Goal: Task Accomplishment & Management: Manage account settings

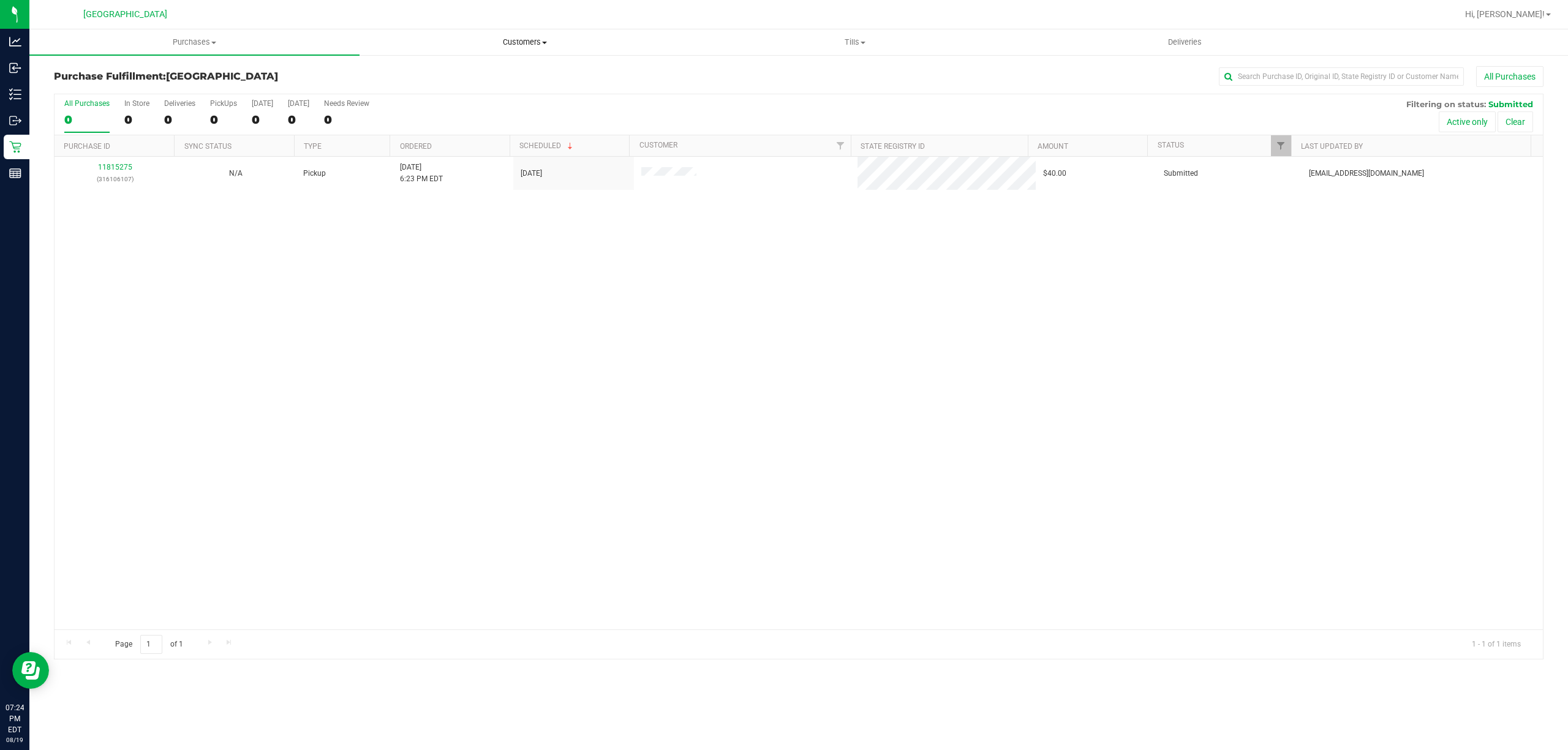
click at [523, 37] on span "Customers" at bounding box center [524, 42] width 329 height 11
click at [470, 71] on li "All customers" at bounding box center [525, 74] width 330 height 15
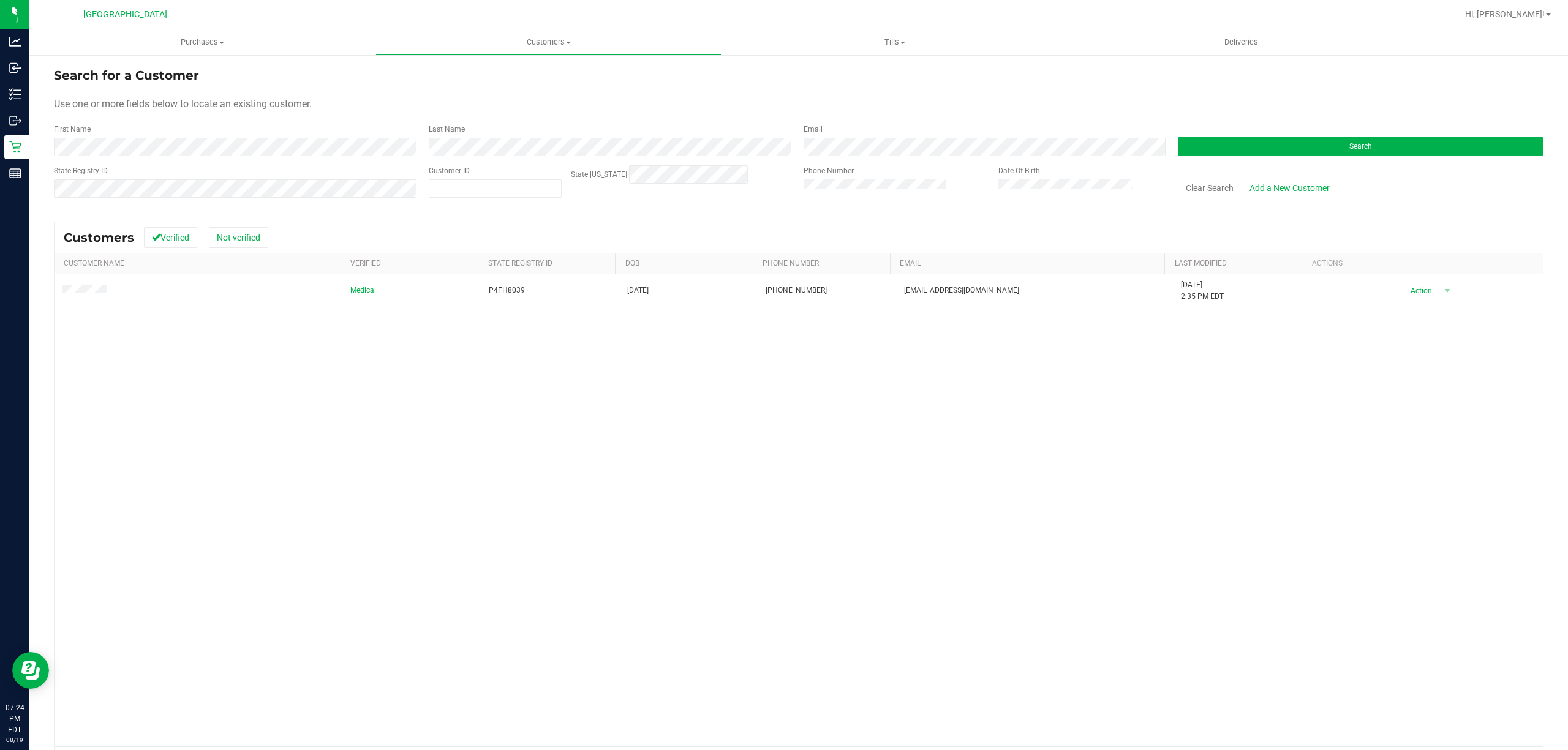
click at [114, 295] on td at bounding box center [199, 291] width 289 height 33
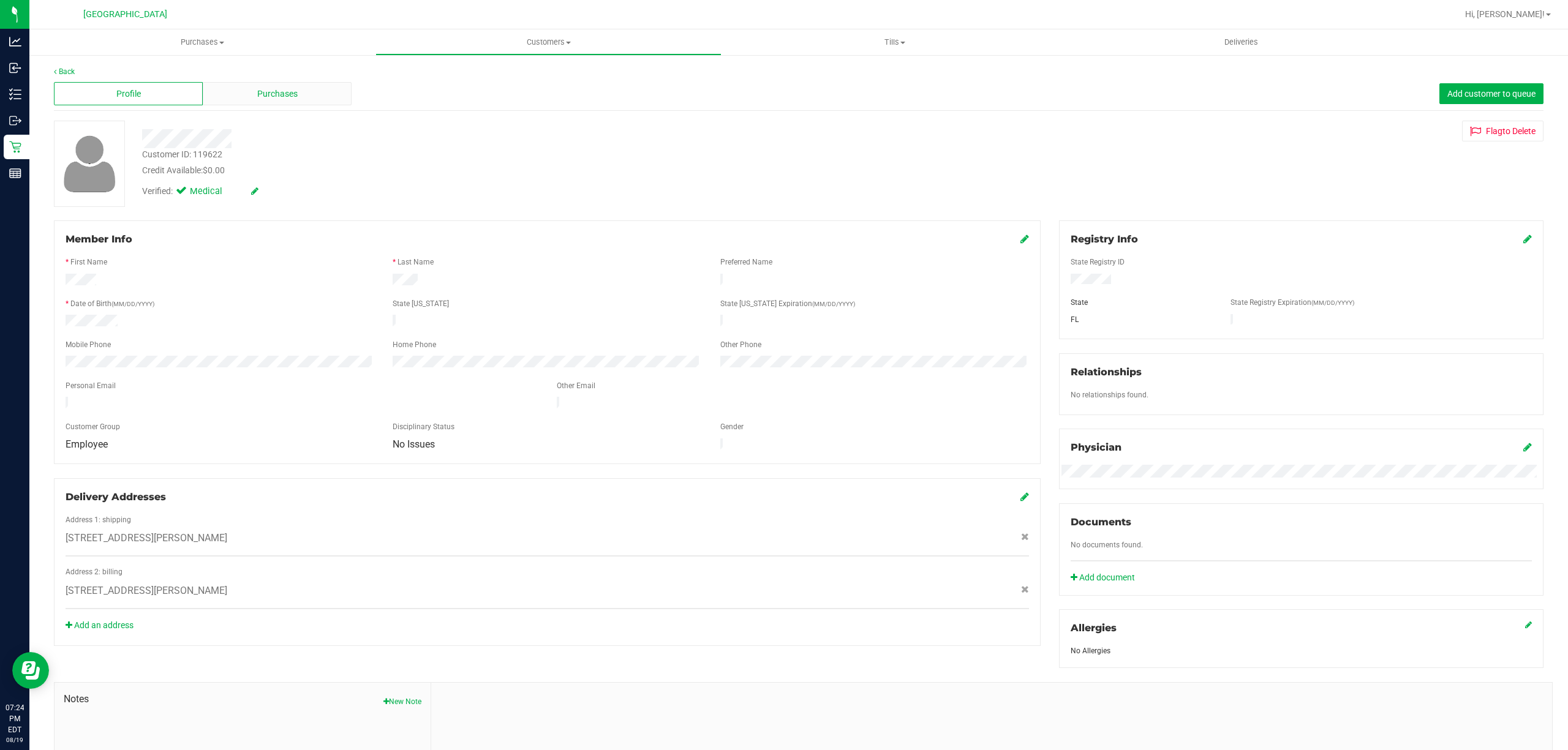
click at [312, 101] on div "Purchases" at bounding box center [277, 93] width 149 height 23
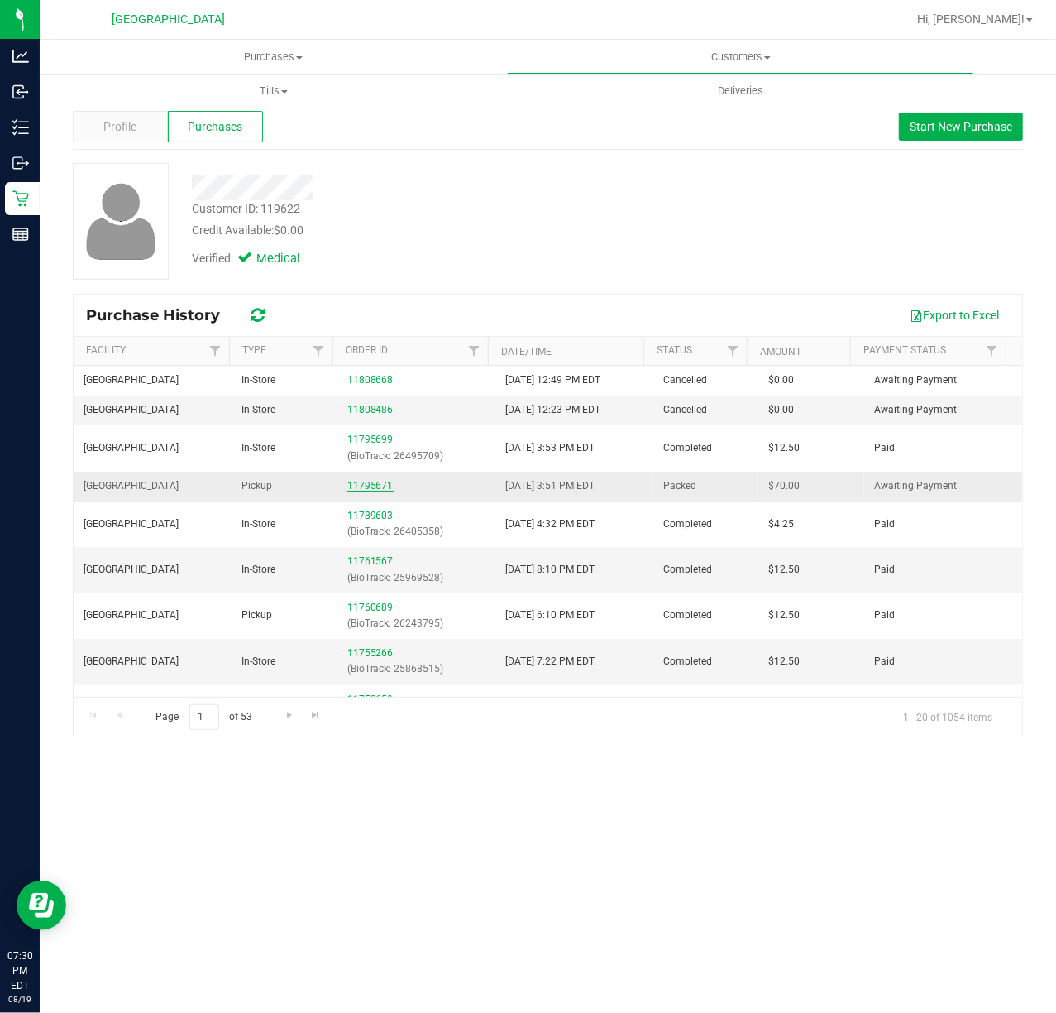
click at [368, 490] on link "11795671" at bounding box center [370, 486] width 46 height 12
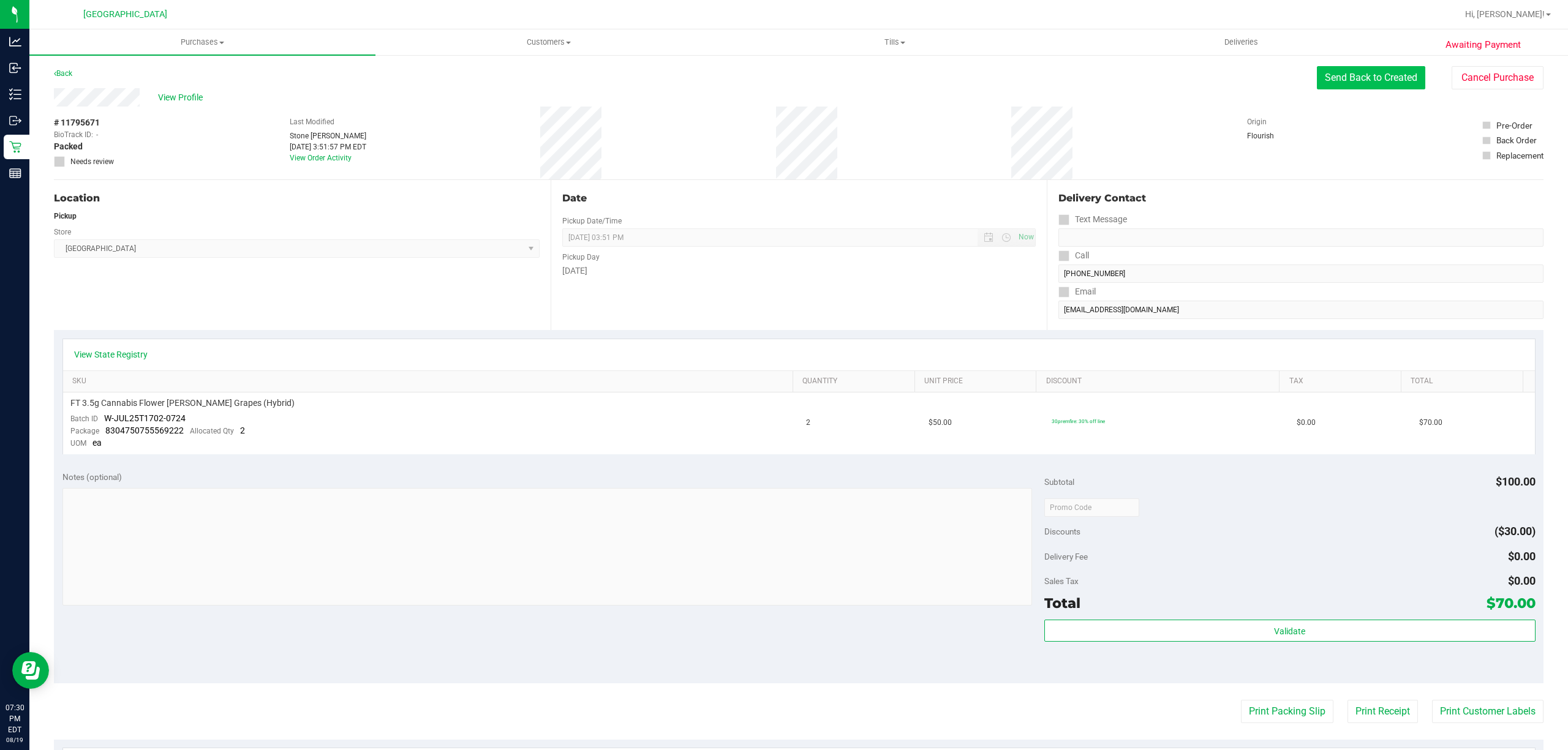
click at [1318, 87] on button "Send Back to Created" at bounding box center [1371, 77] width 108 height 23
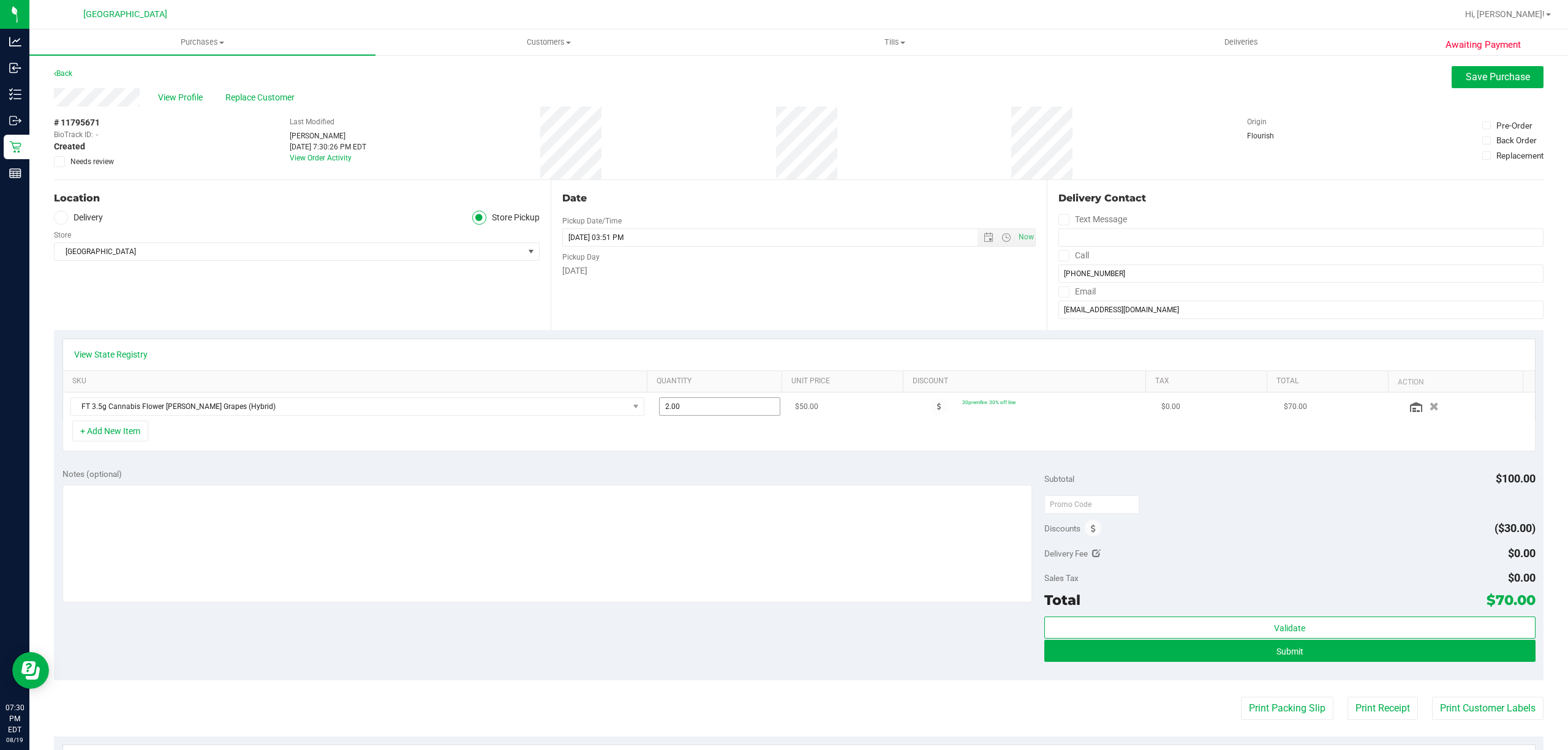
click at [711, 408] on span "2.00 2" at bounding box center [720, 406] width 121 height 19
type input "1"
type input "2.00"
click at [1149, 469] on div "Notes (optional) Subtotal $100.00 Discounts ($30.00) Delivery Fee $0.00 Sales T…" at bounding box center [799, 570] width 1490 height 221
click at [1429, 409] on icon "button" at bounding box center [1434, 406] width 10 height 9
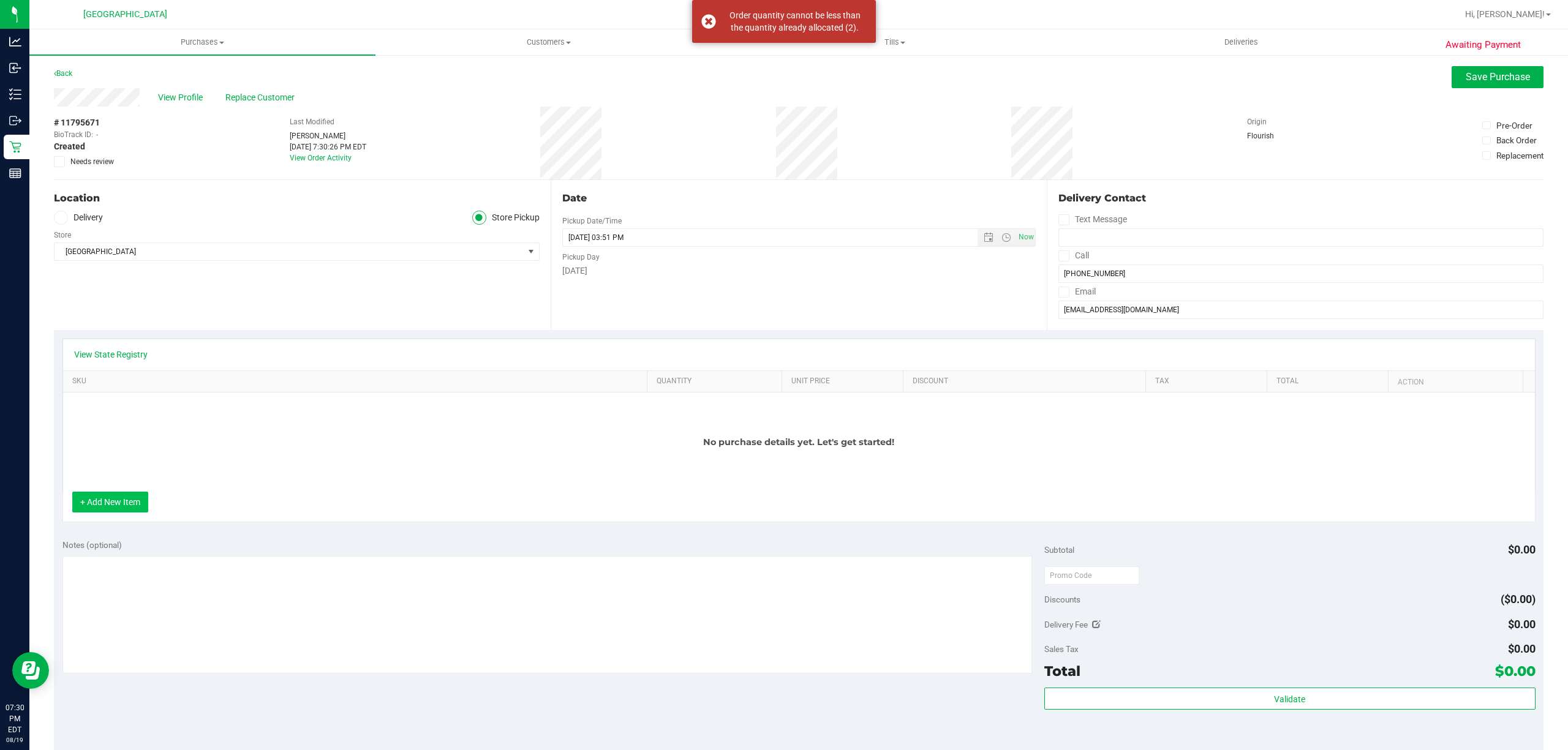
click at [113, 501] on button "+ Add New Item" at bounding box center [110, 502] width 76 height 21
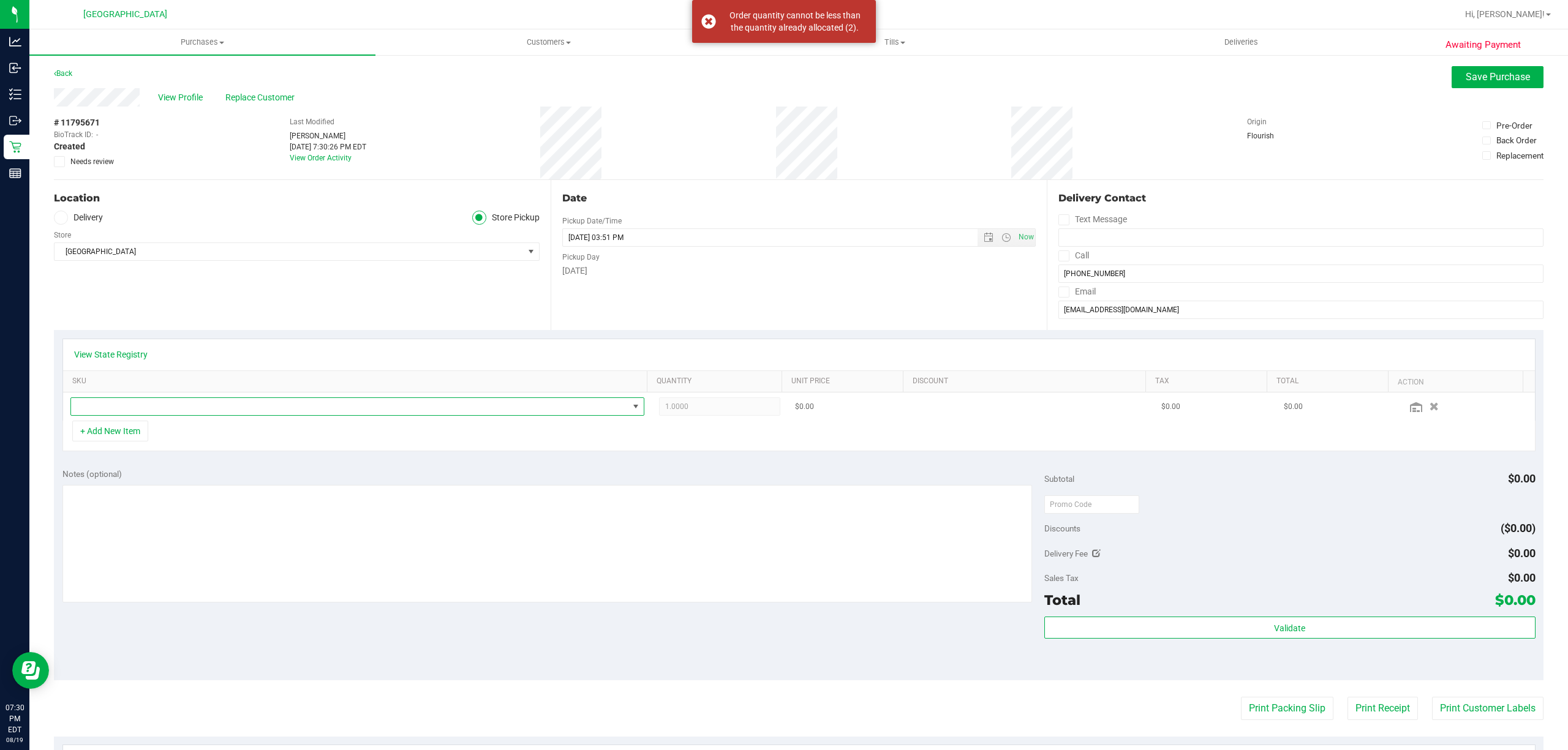
click at [187, 415] on span "NO DATA FOUND" at bounding box center [349, 406] width 557 height 17
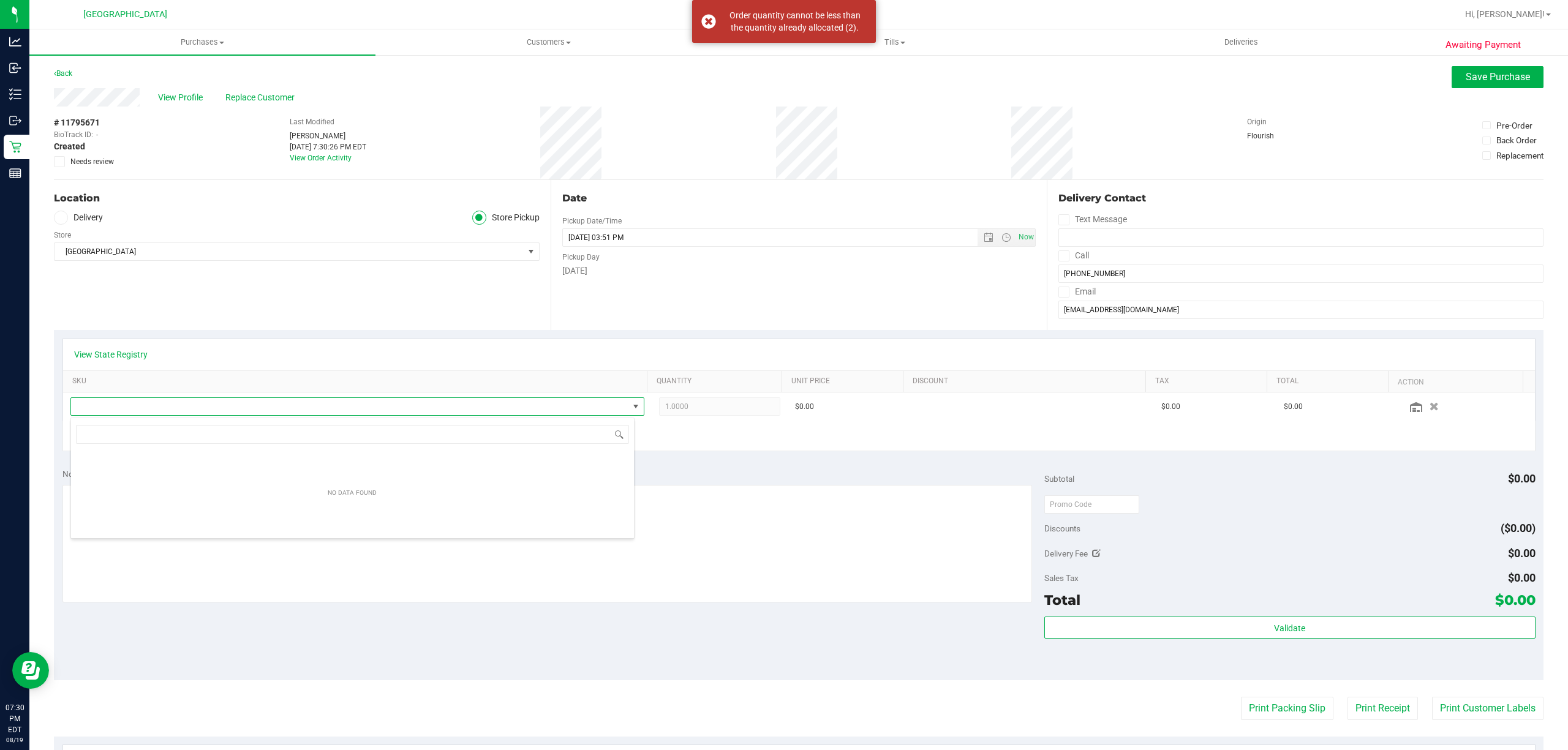
scroll to position [19, 563]
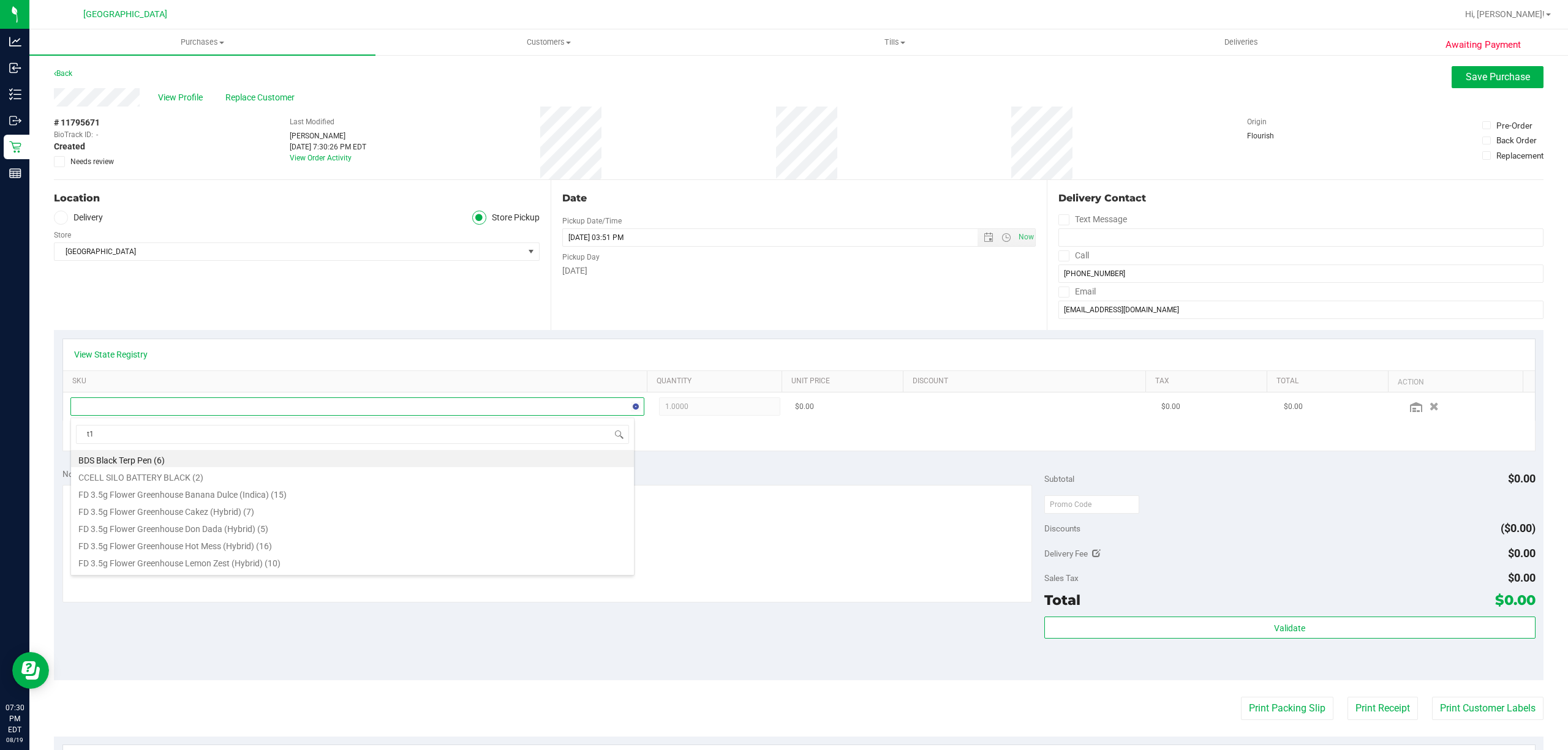
type input "t17"
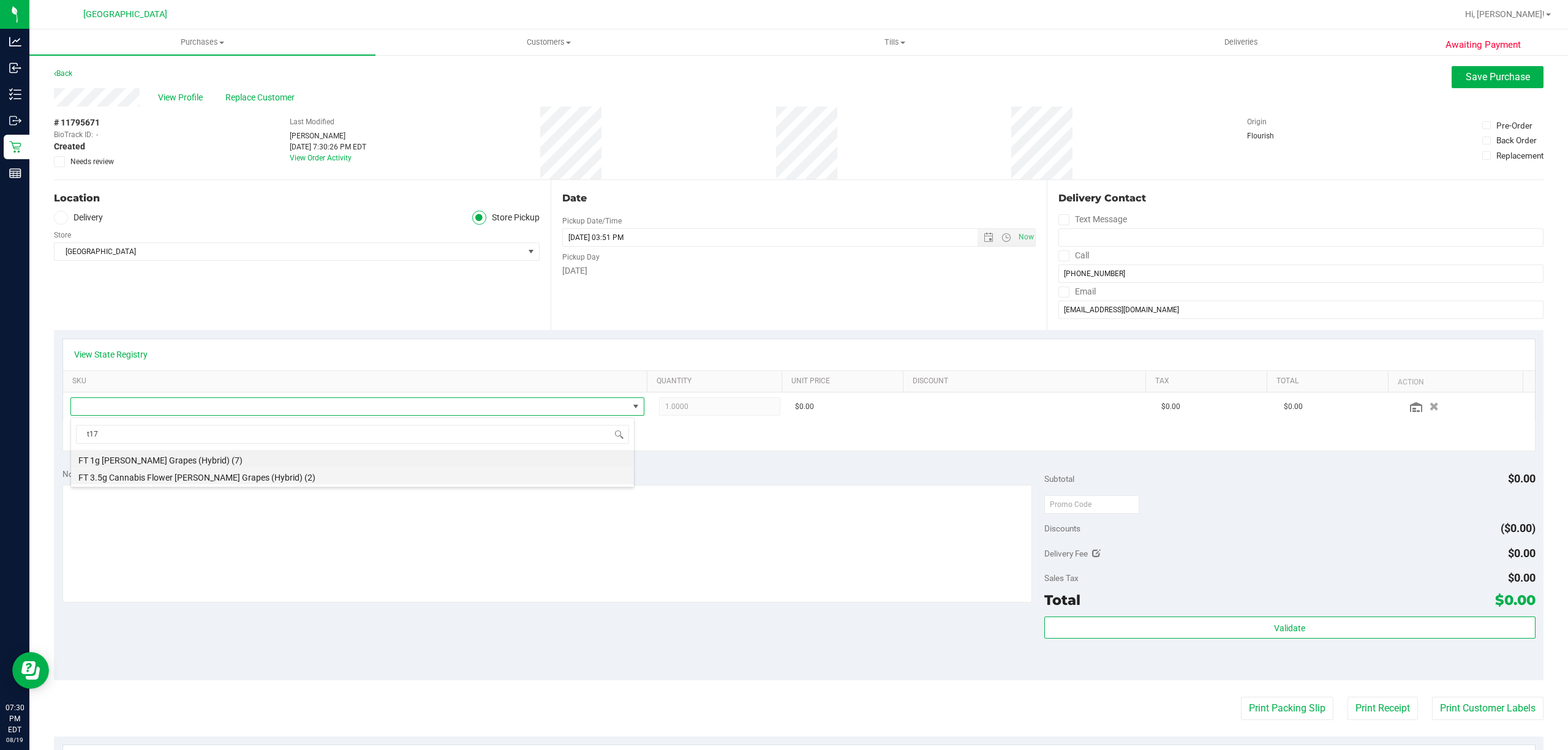
click at [201, 473] on li "FT 3.5g Cannabis Flower Gaspar's Grapes (Hybrid) (2)" at bounding box center [352, 475] width 563 height 17
click at [344, 436] on div "+ Add New Item" at bounding box center [798, 435] width 1472 height 30
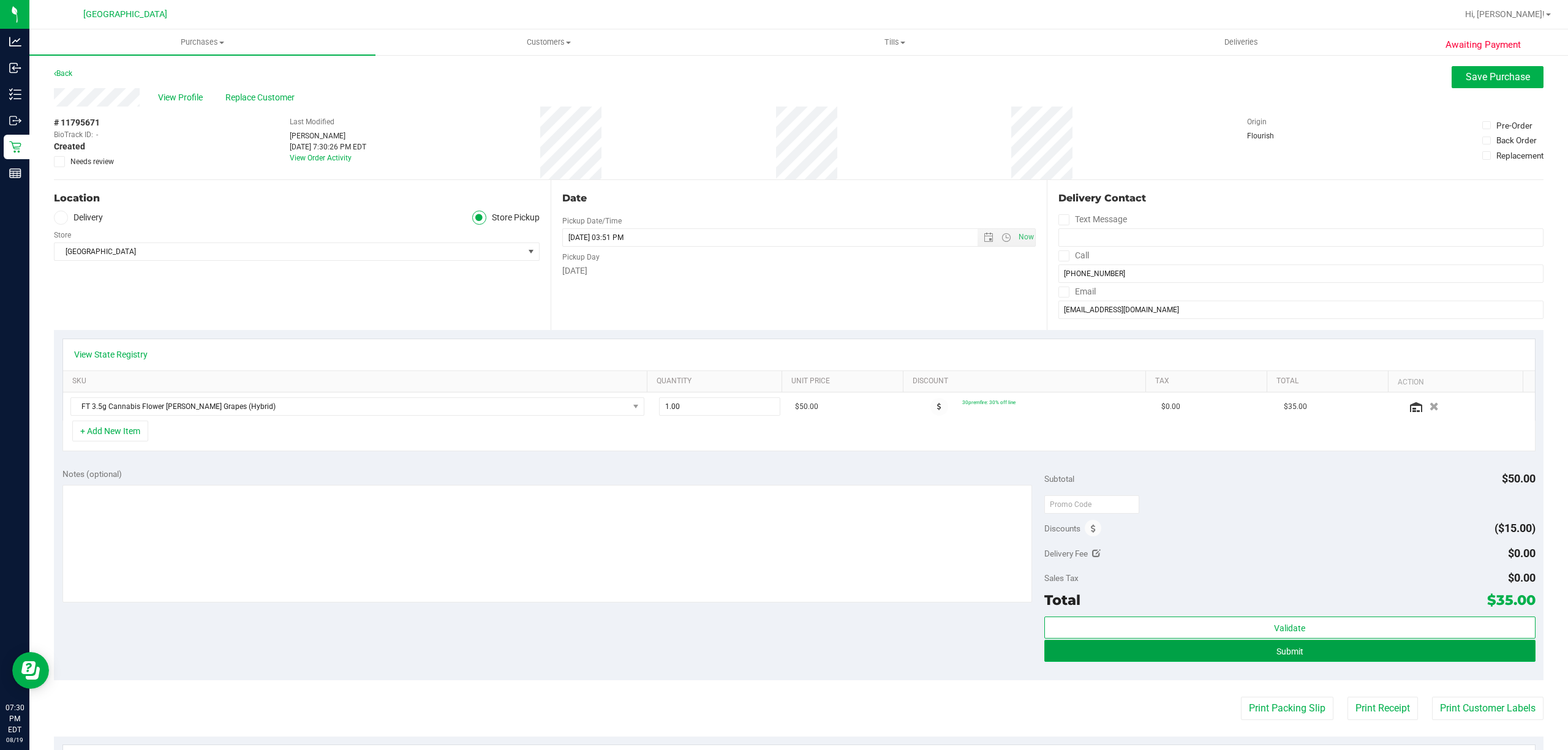
click at [1358, 659] on button "Submit" at bounding box center [1289, 651] width 491 height 22
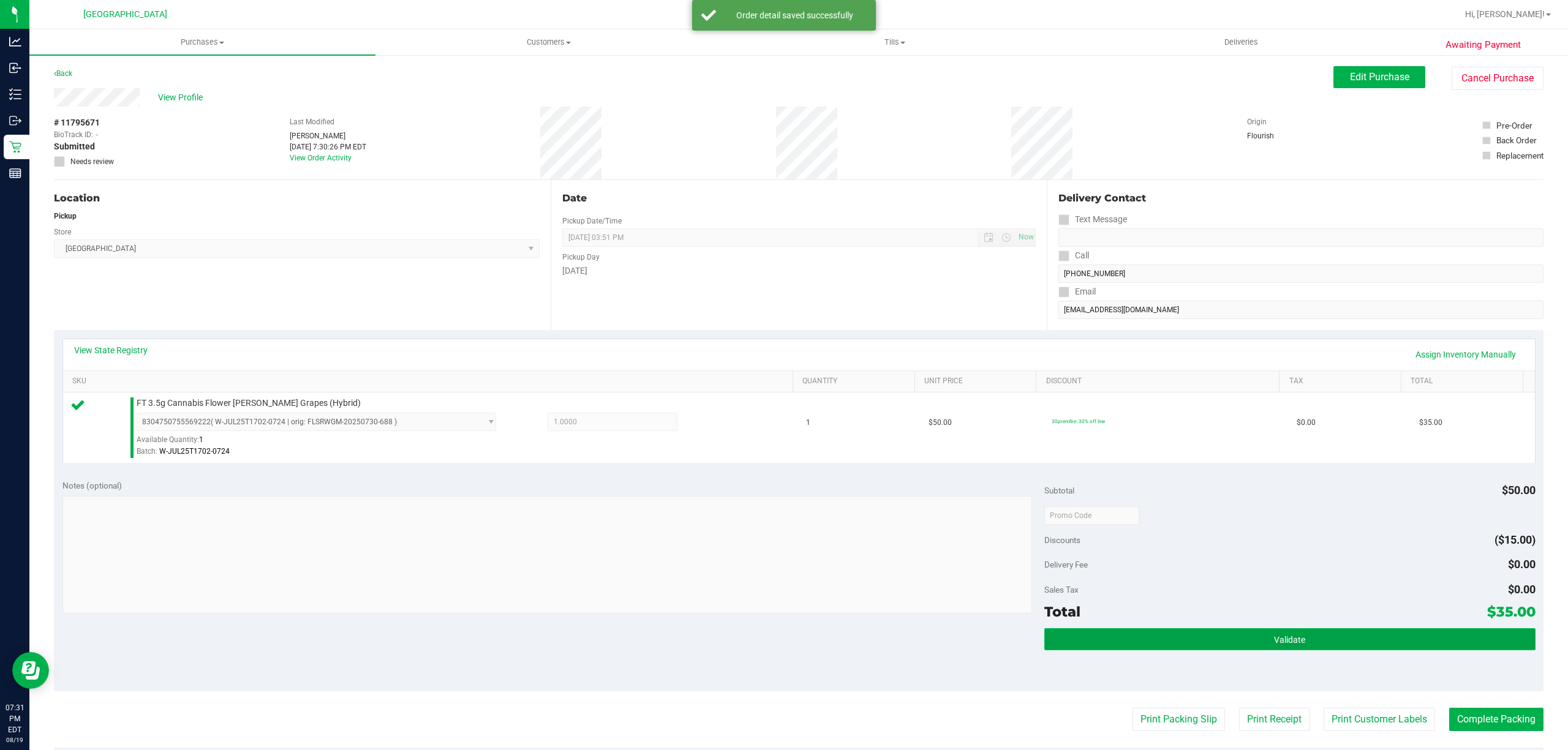
click at [1247, 636] on button "Validate" at bounding box center [1289, 640] width 491 height 22
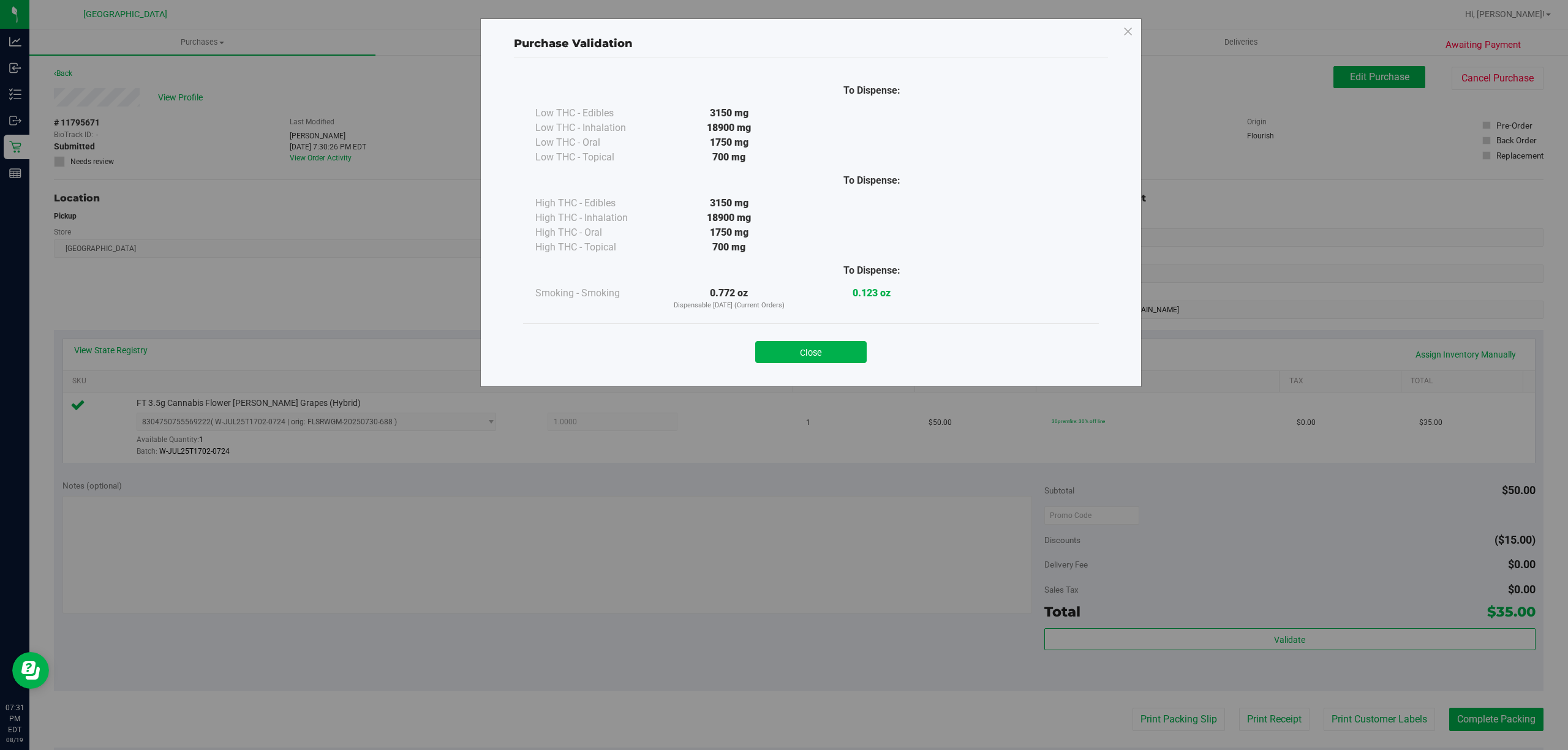
click at [831, 365] on div "Close" at bounding box center [811, 348] width 576 height 50
click at [838, 349] on button "Close" at bounding box center [811, 352] width 112 height 22
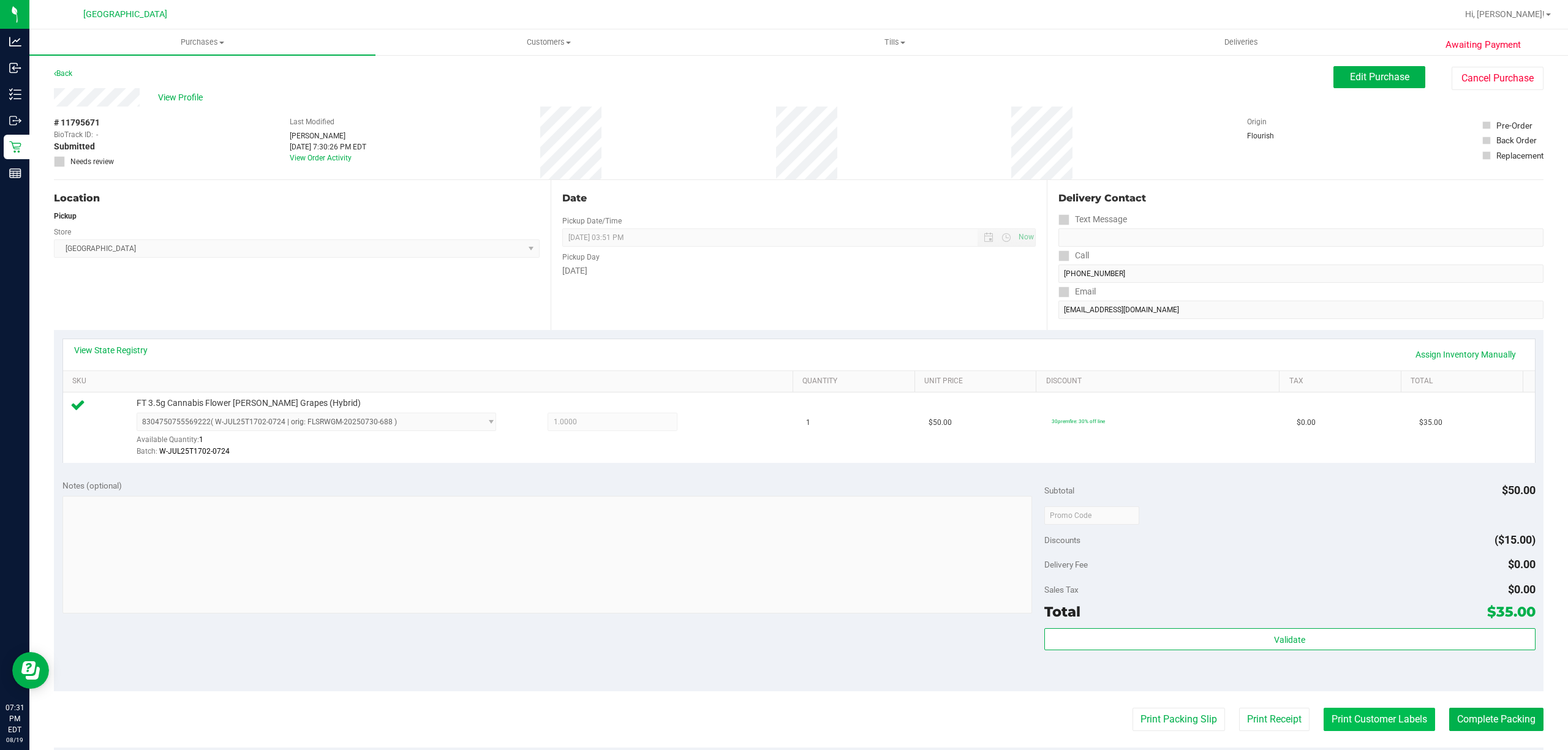
click at [1350, 721] on button "Print Customer Labels" at bounding box center [1379, 719] width 112 height 23
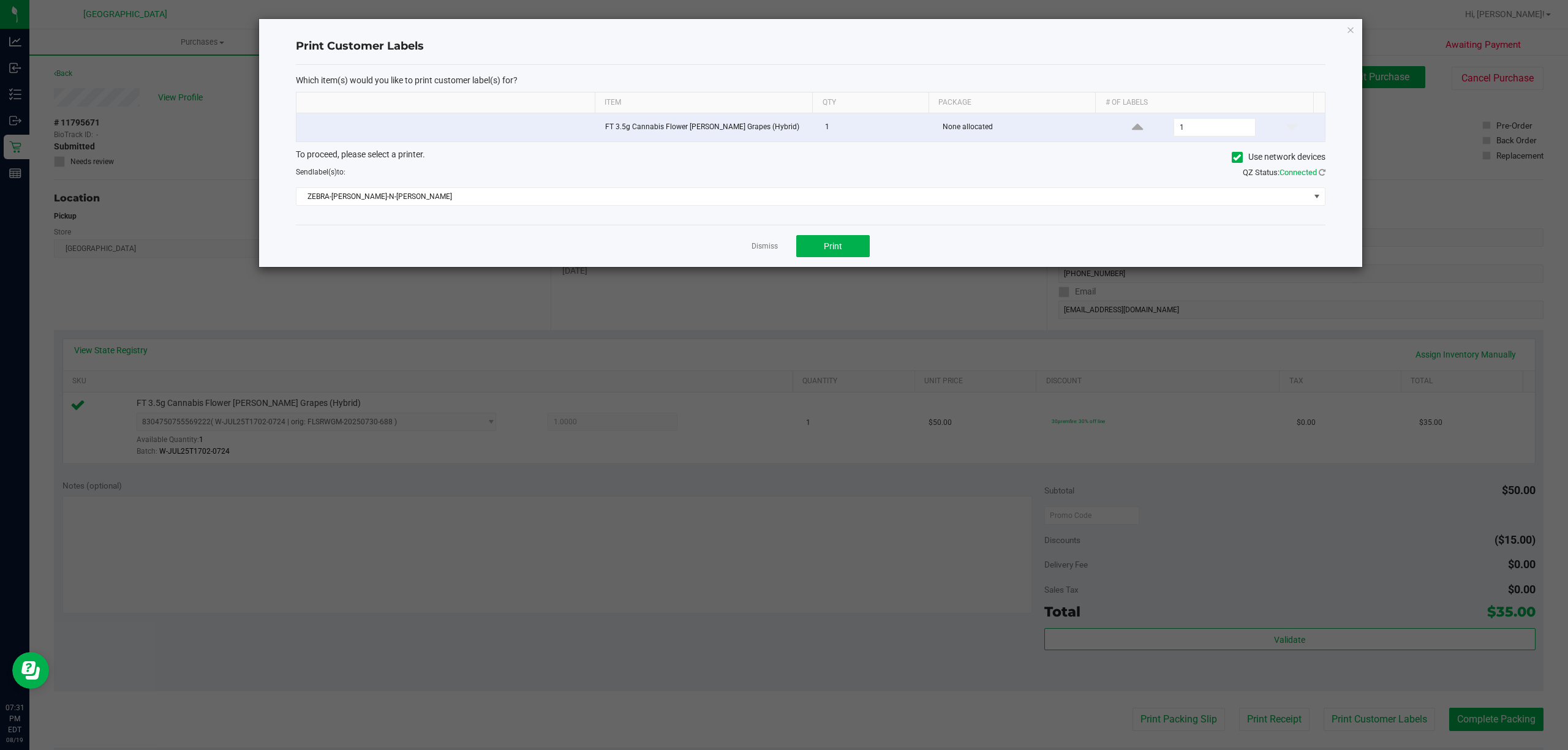
click at [768, 243] on link "Dismiss" at bounding box center [765, 247] width 27 height 10
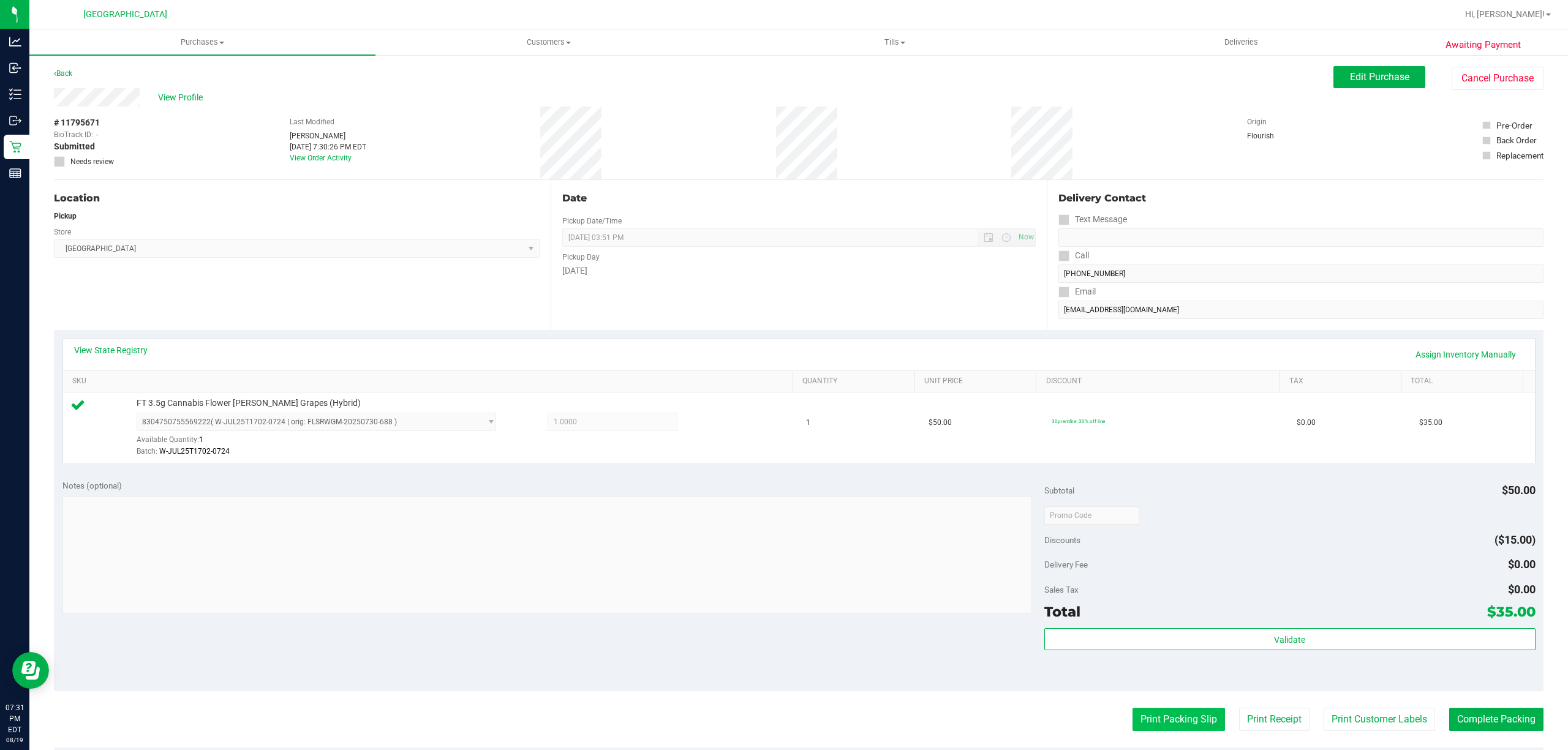
click at [1173, 711] on button "Print Packing Slip" at bounding box center [1179, 719] width 93 height 23
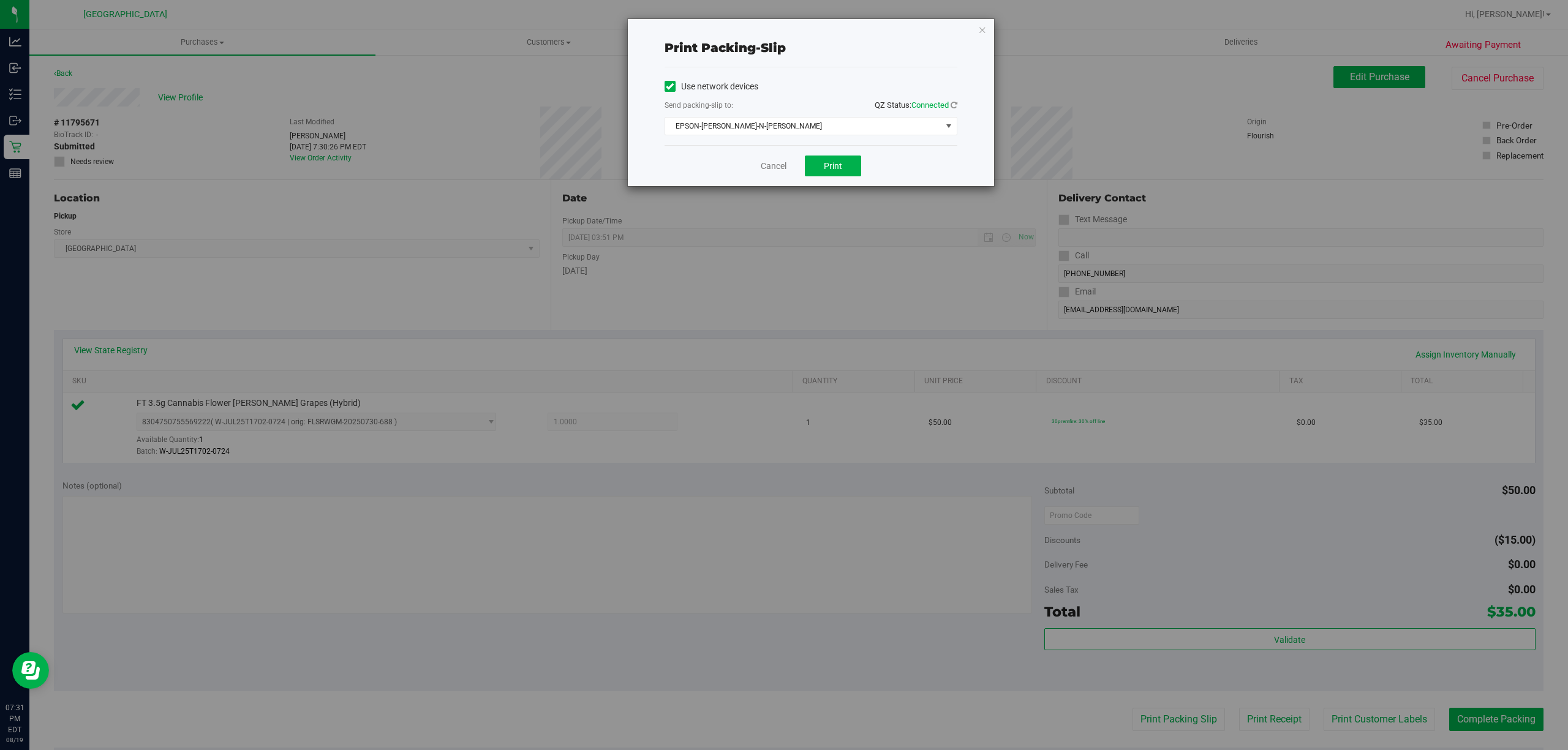
click at [834, 155] on div "Cancel Print" at bounding box center [811, 165] width 292 height 41
click at [833, 158] on button "Print" at bounding box center [833, 166] width 56 height 21
click at [765, 167] on link "Cancel" at bounding box center [773, 166] width 26 height 13
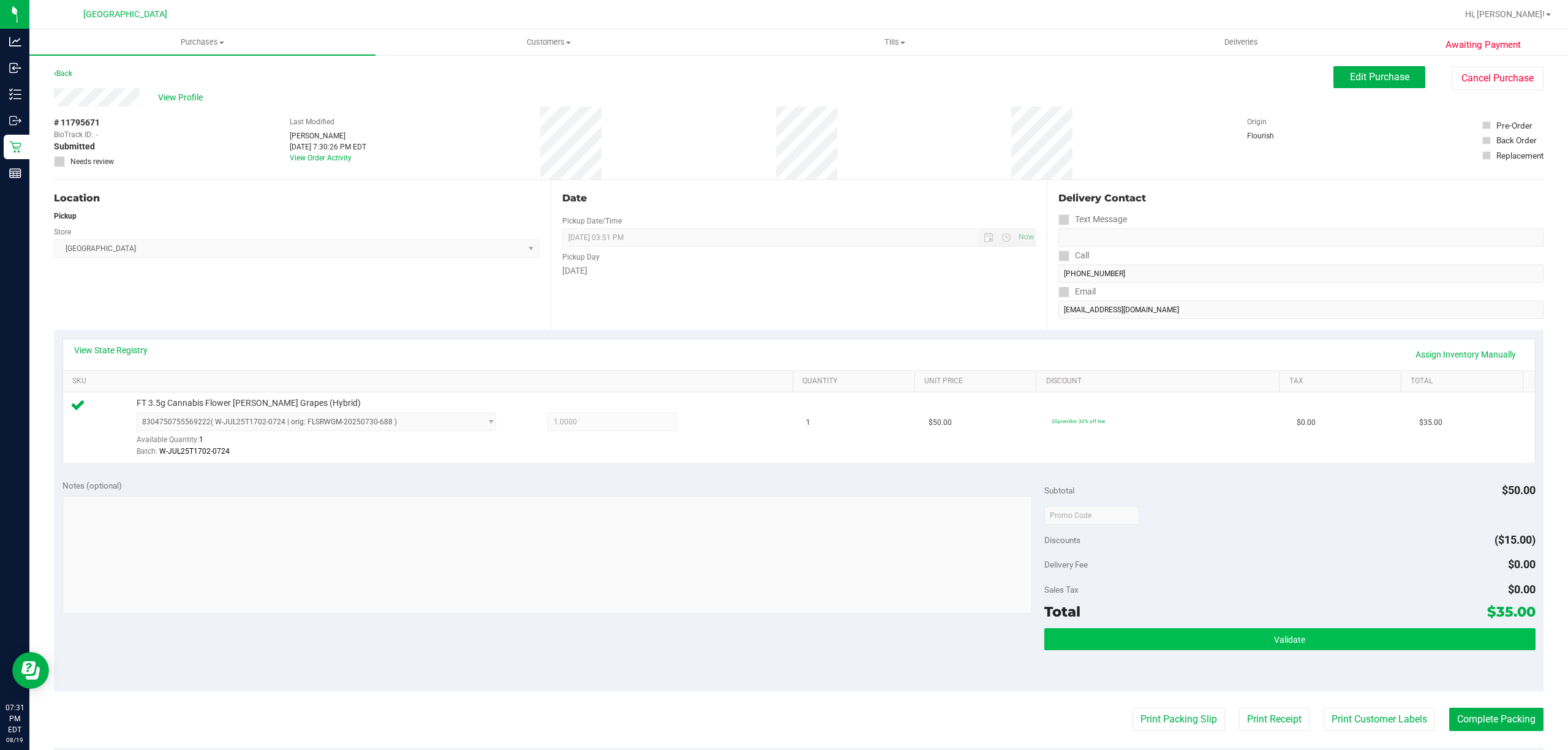
click at [1310, 635] on button "Validate" at bounding box center [1289, 640] width 491 height 22
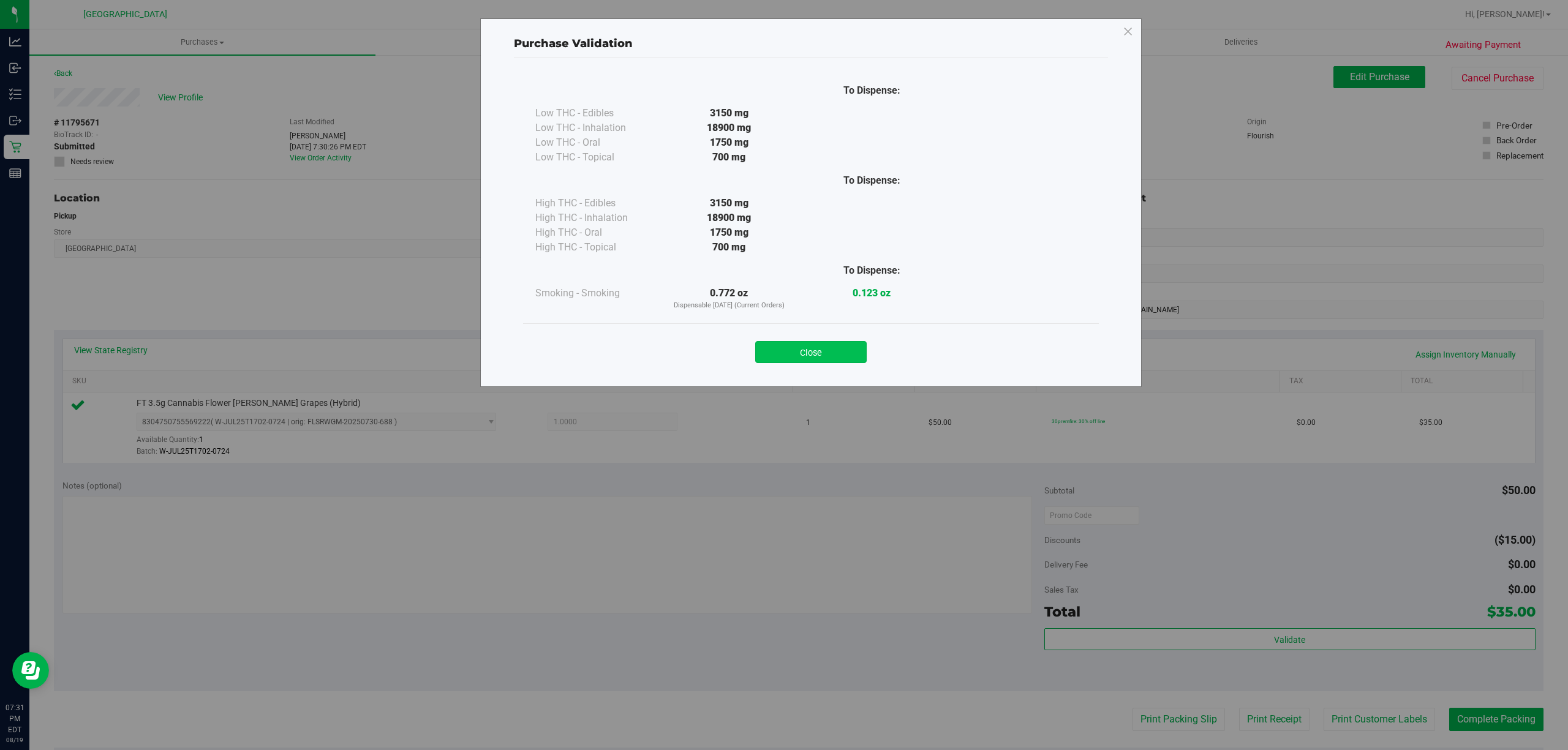
click at [834, 356] on button "Close" at bounding box center [811, 352] width 112 height 22
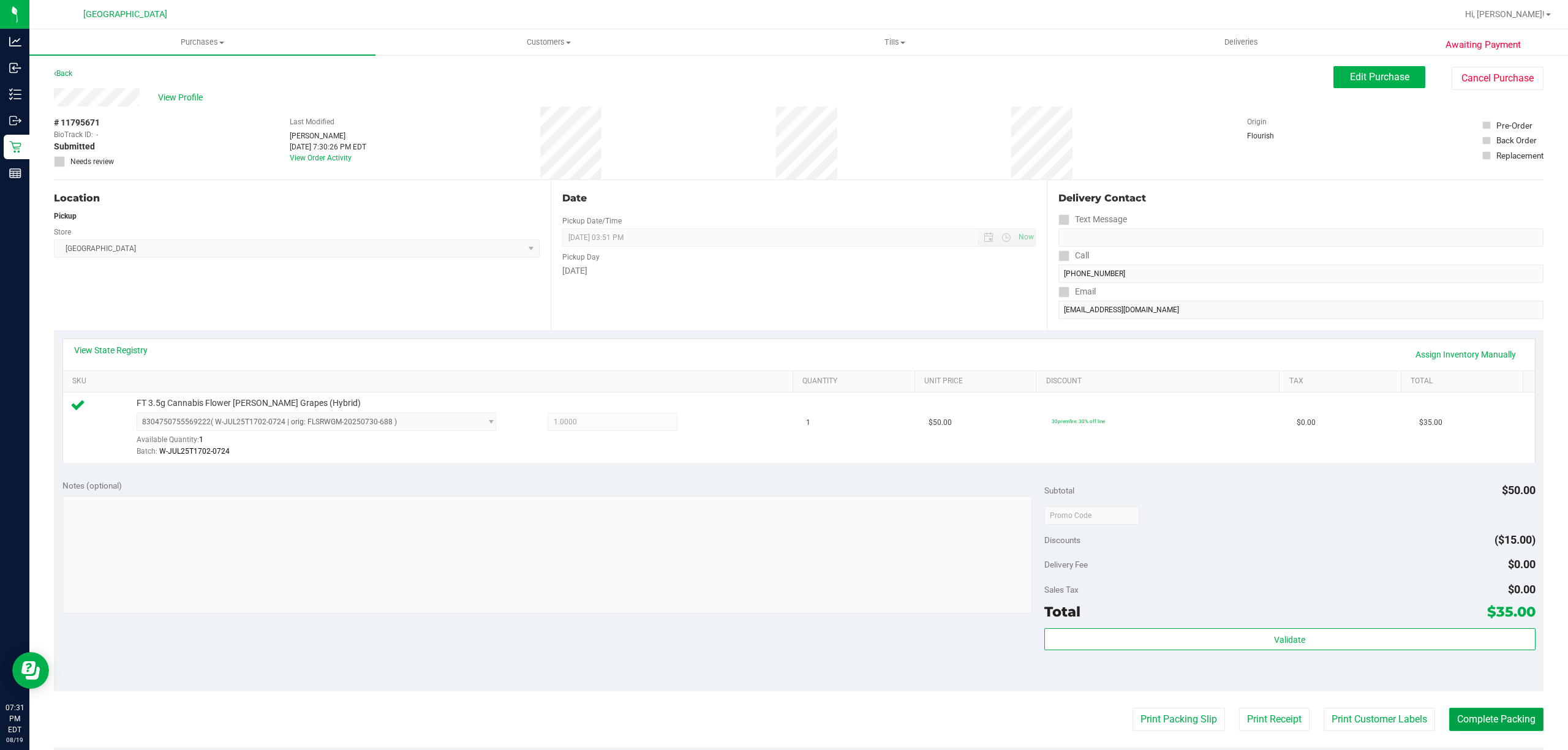
click at [1476, 714] on button "Complete Packing" at bounding box center [1495, 719] width 94 height 23
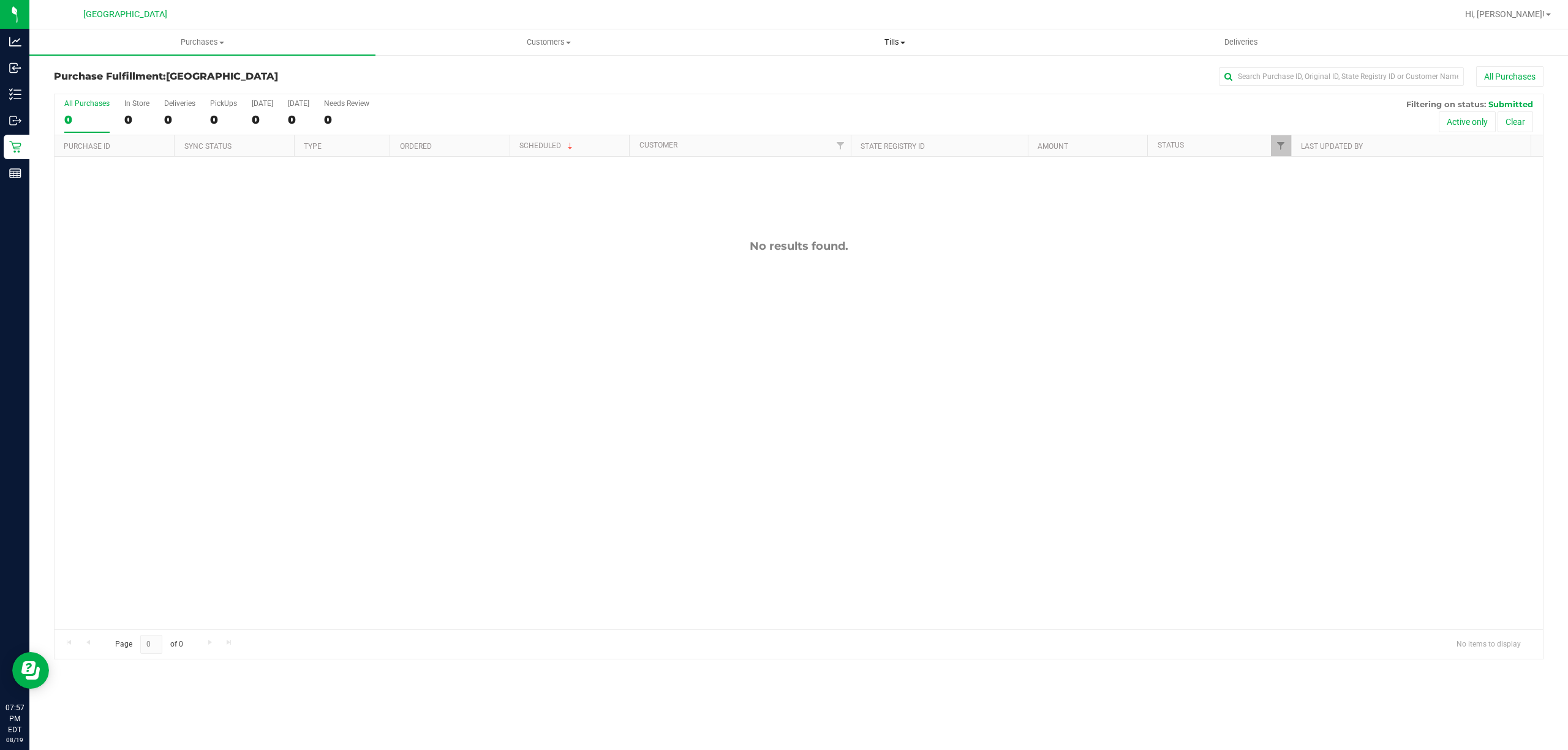
click at [895, 48] on uib-tab-heading "Tills Manage tills Reconcile e-payments" at bounding box center [894, 42] width 345 height 24
click at [825, 74] on li "Manage tills" at bounding box center [894, 74] width 346 height 15
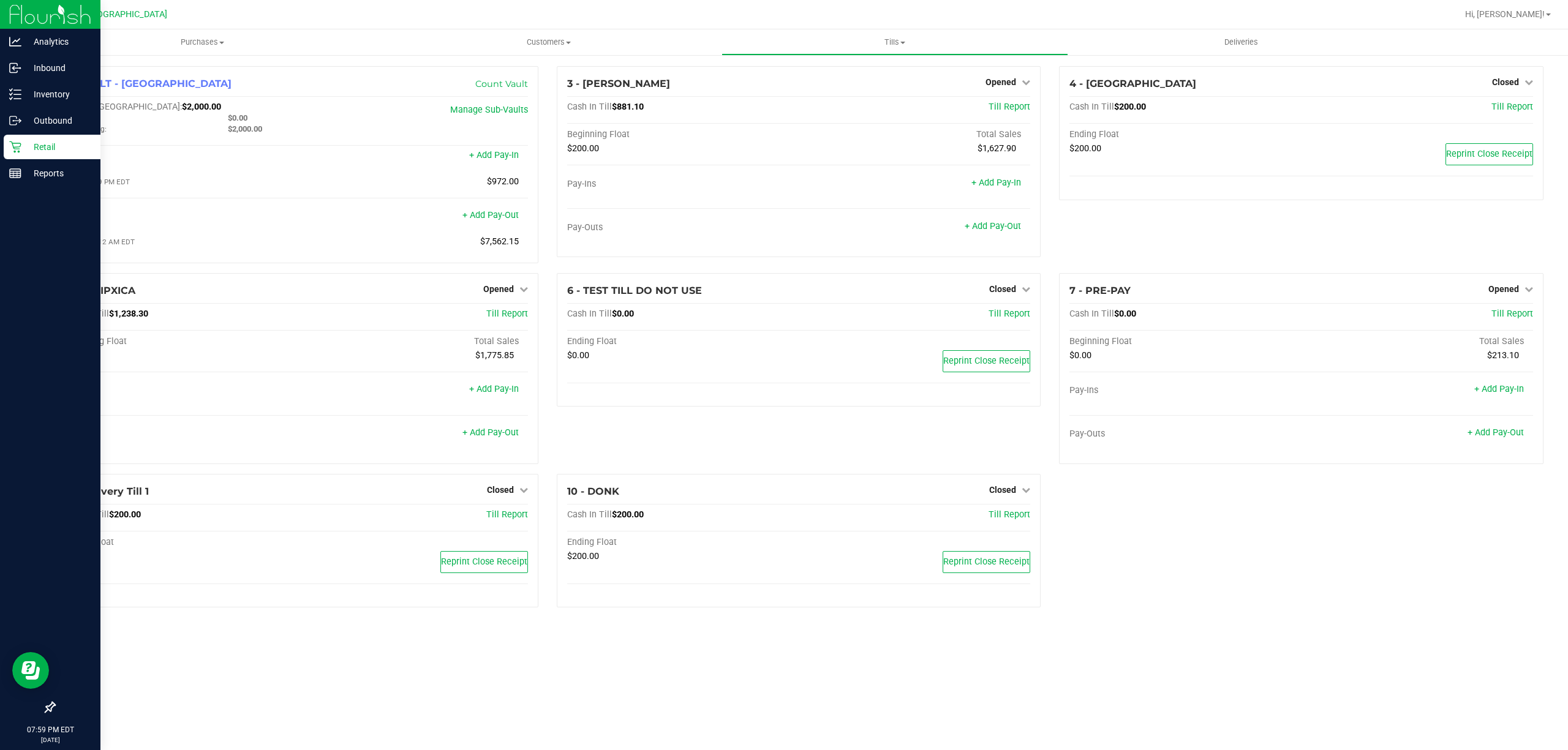
click at [24, 150] on p "Retail" at bounding box center [58, 147] width 73 height 15
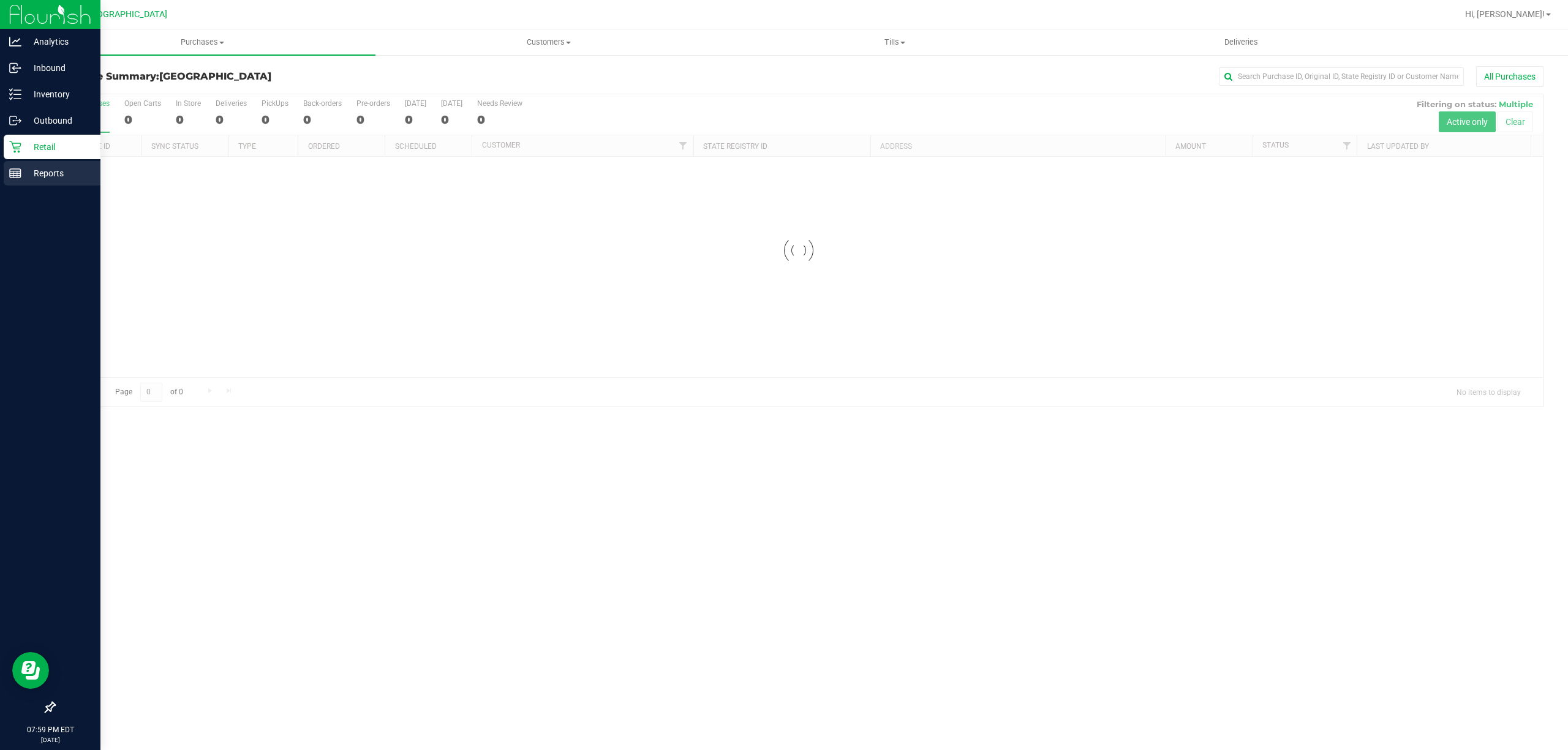
click at [32, 170] on p "Reports" at bounding box center [58, 173] width 73 height 15
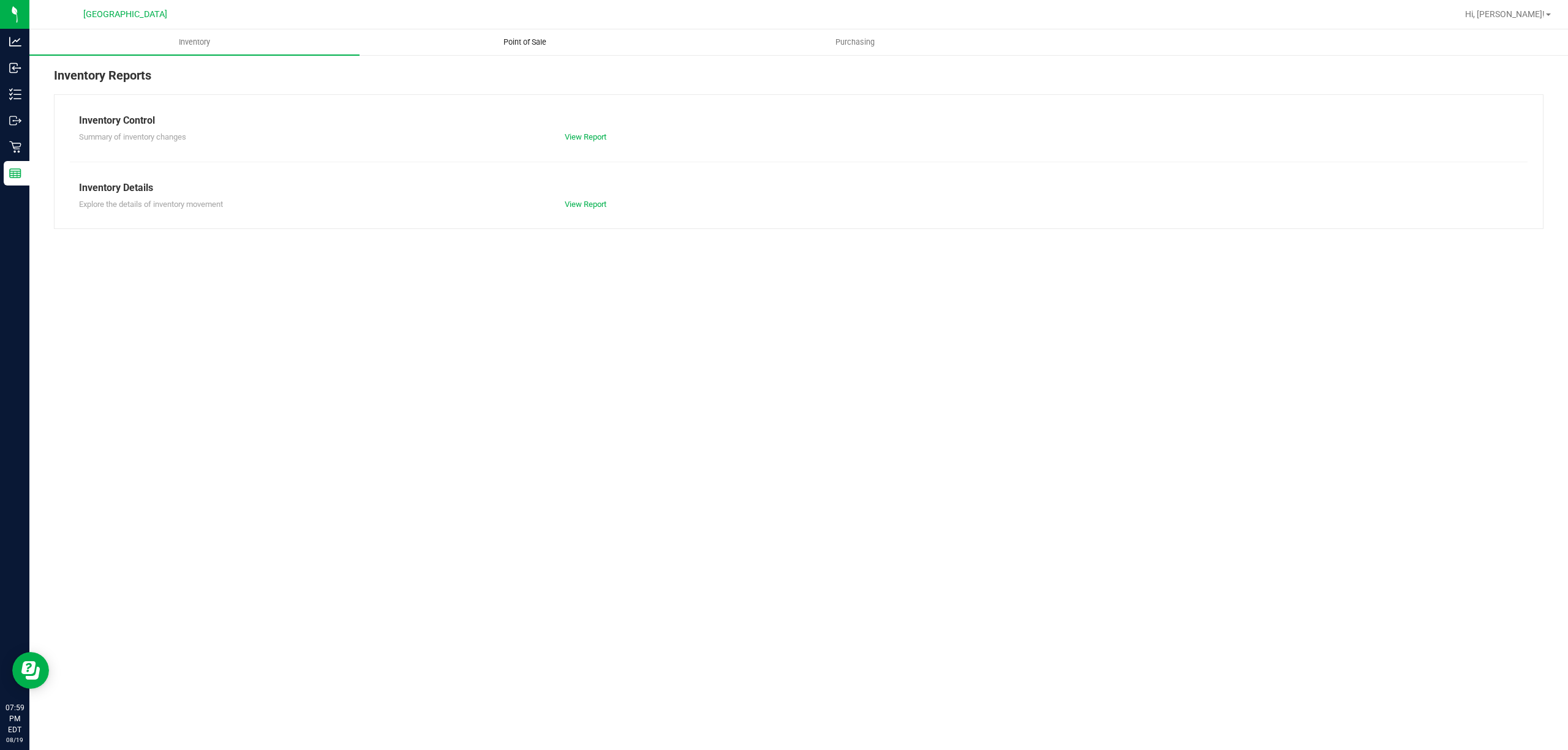
click at [530, 50] on uib-tab-heading "Point of Sale" at bounding box center [524, 42] width 329 height 24
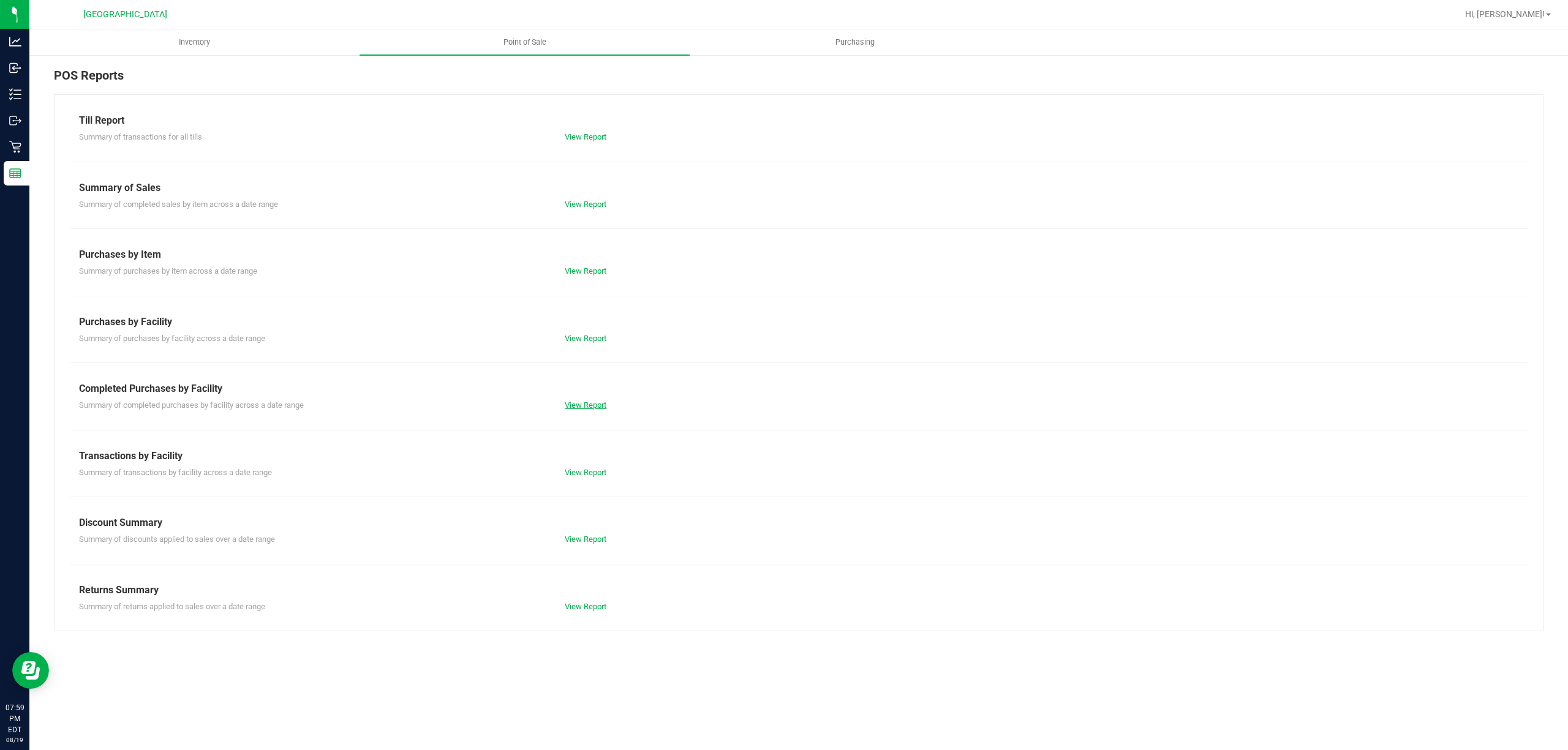
click at [566, 404] on link "View Report" at bounding box center [586, 405] width 41 height 9
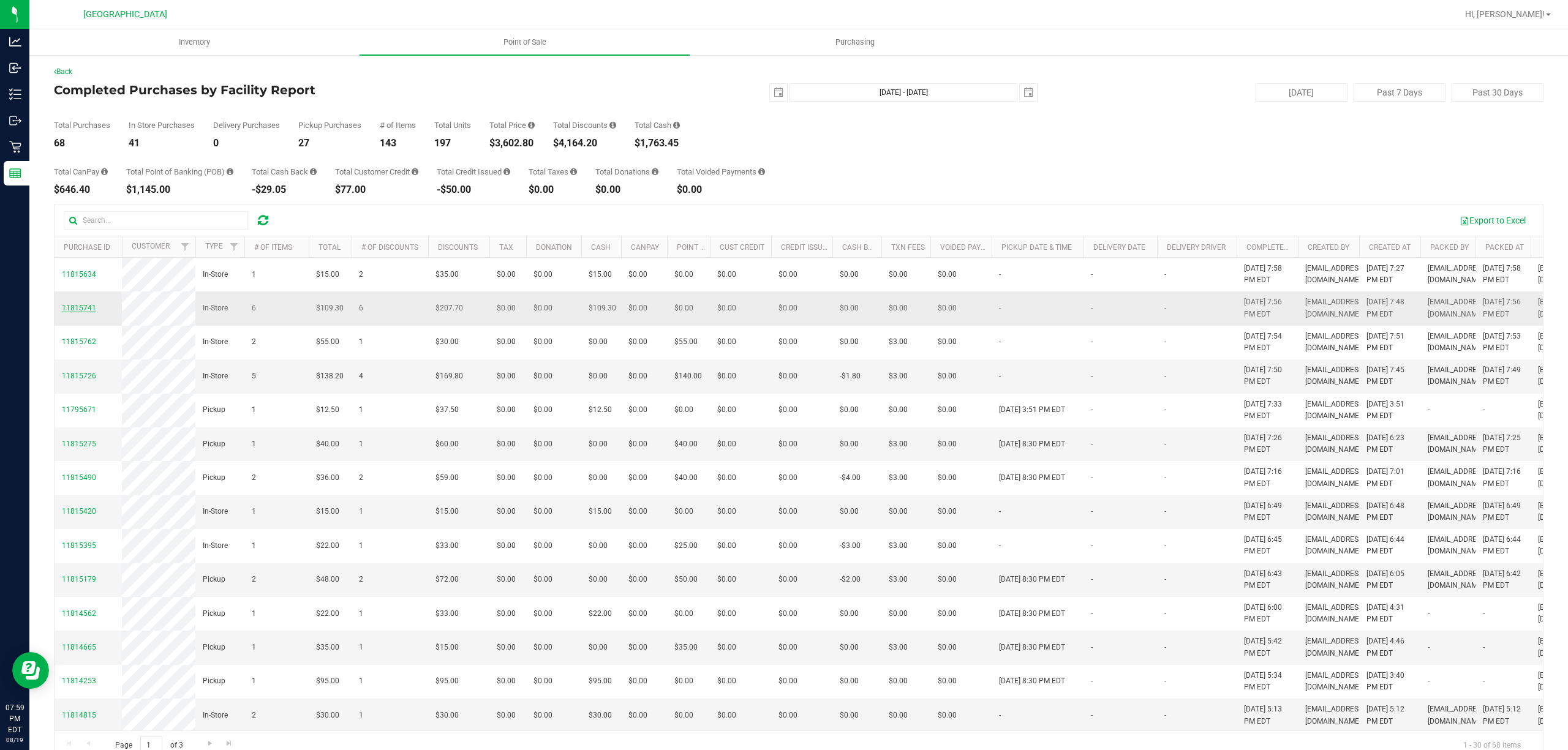
click at [84, 312] on span "11815741" at bounding box center [79, 308] width 34 height 9
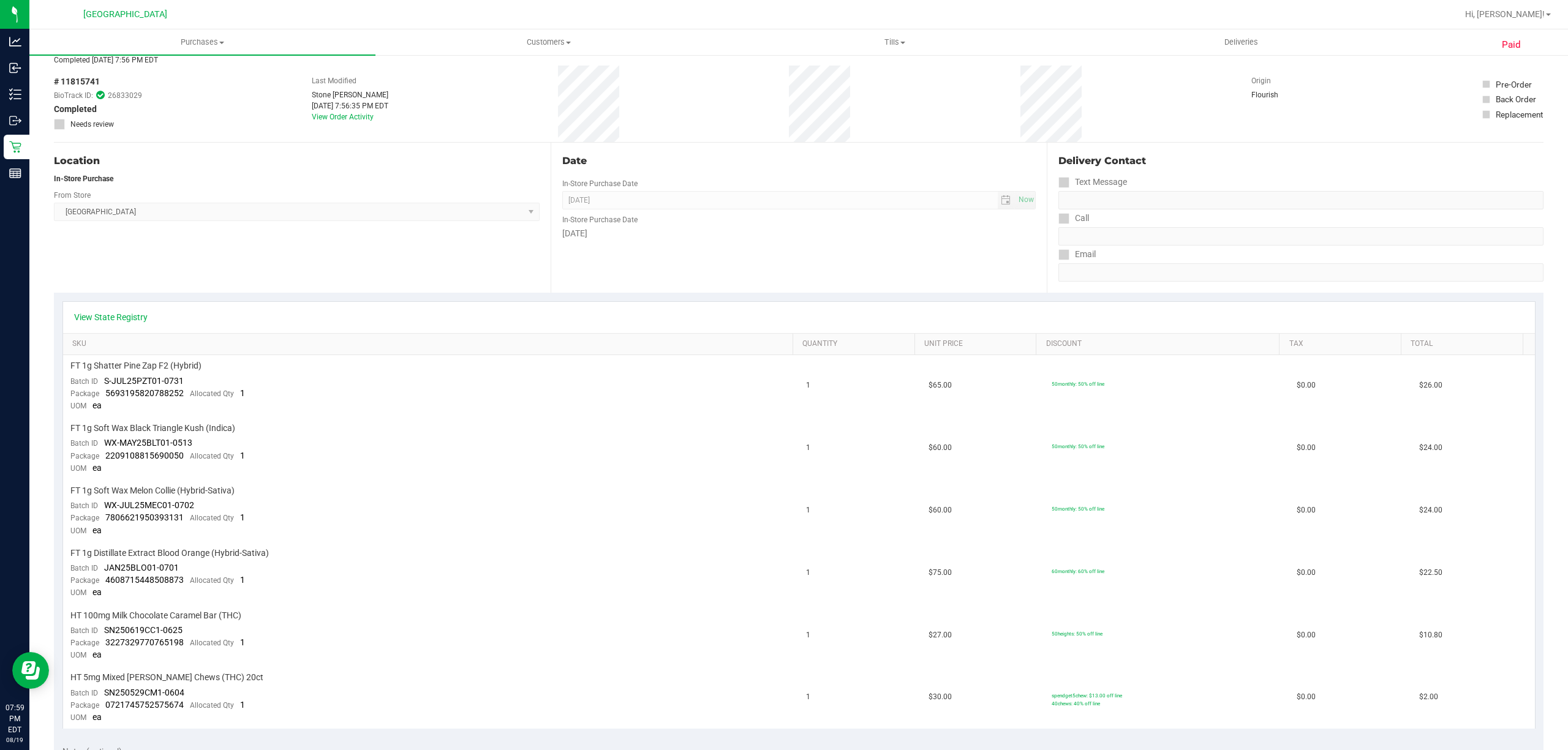
scroll to position [561, 0]
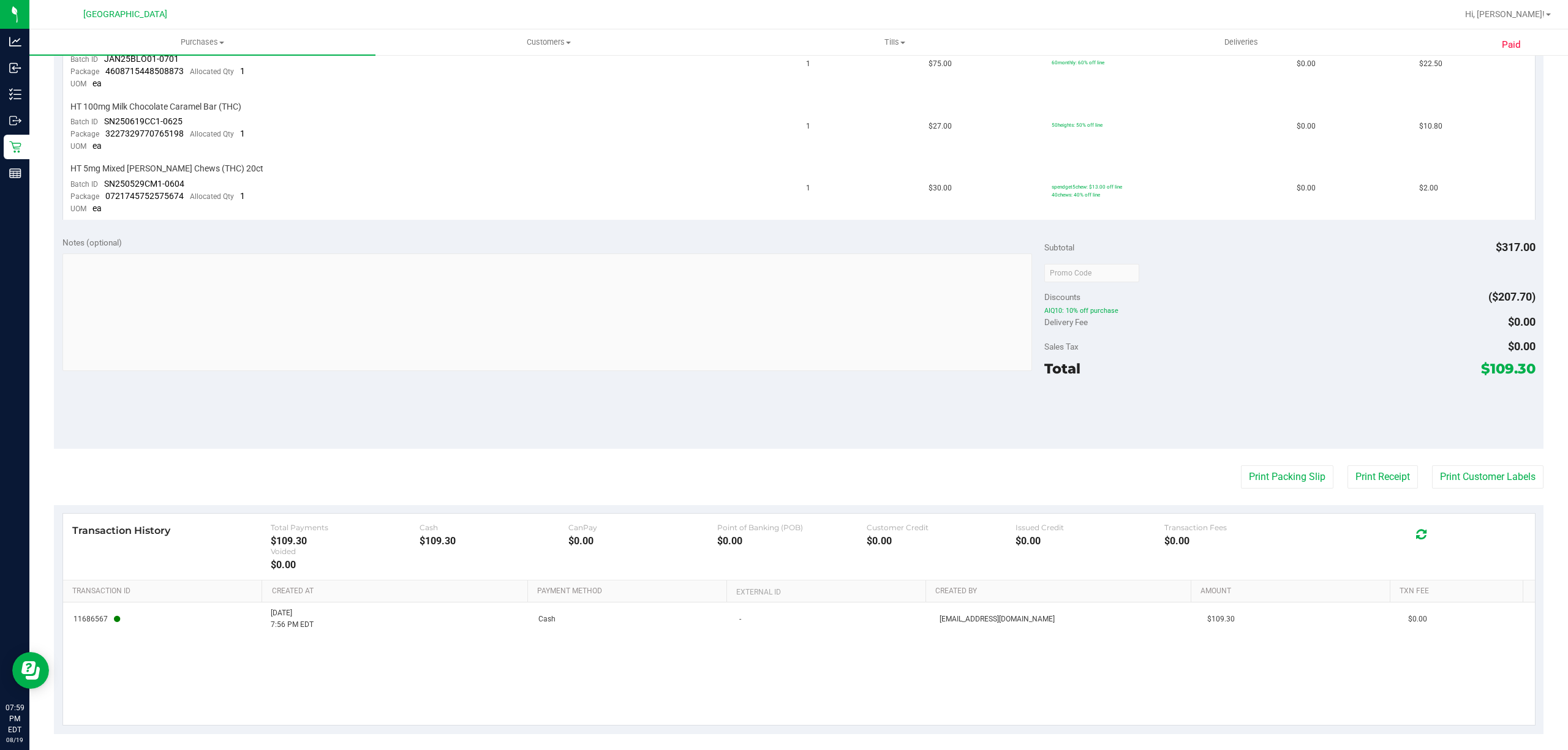
drag, startPoint x: 1458, startPoint y: 476, endPoint x: 1388, endPoint y: 505, distance: 75.8
click at [1402, 511] on purchase-details "Back View Profile Completed Aug 19, 2025 7:56 PM EDT # 11815741 BioTrack ID: 26…" at bounding box center [799, 120] width 1490 height 1229
click at [1364, 468] on button "Print Receipt" at bounding box center [1382, 477] width 70 height 23
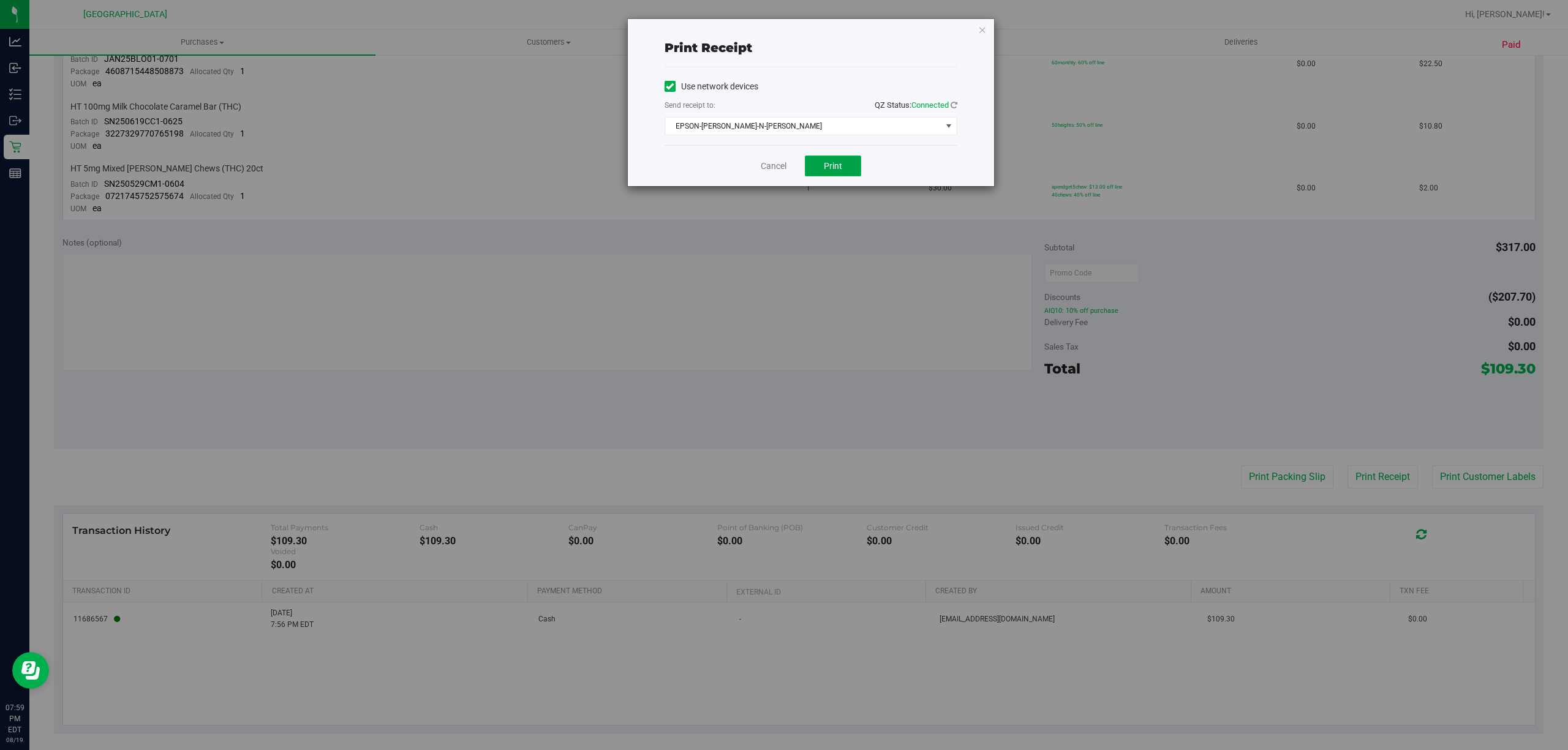
click at [840, 170] on span "Print" at bounding box center [833, 166] width 19 height 10
click at [774, 157] on div "Cancel Print" at bounding box center [811, 165] width 292 height 41
click at [774, 158] on div "Cancel Print" at bounding box center [811, 165] width 292 height 41
click at [770, 167] on link "Cancel" at bounding box center [773, 166] width 26 height 13
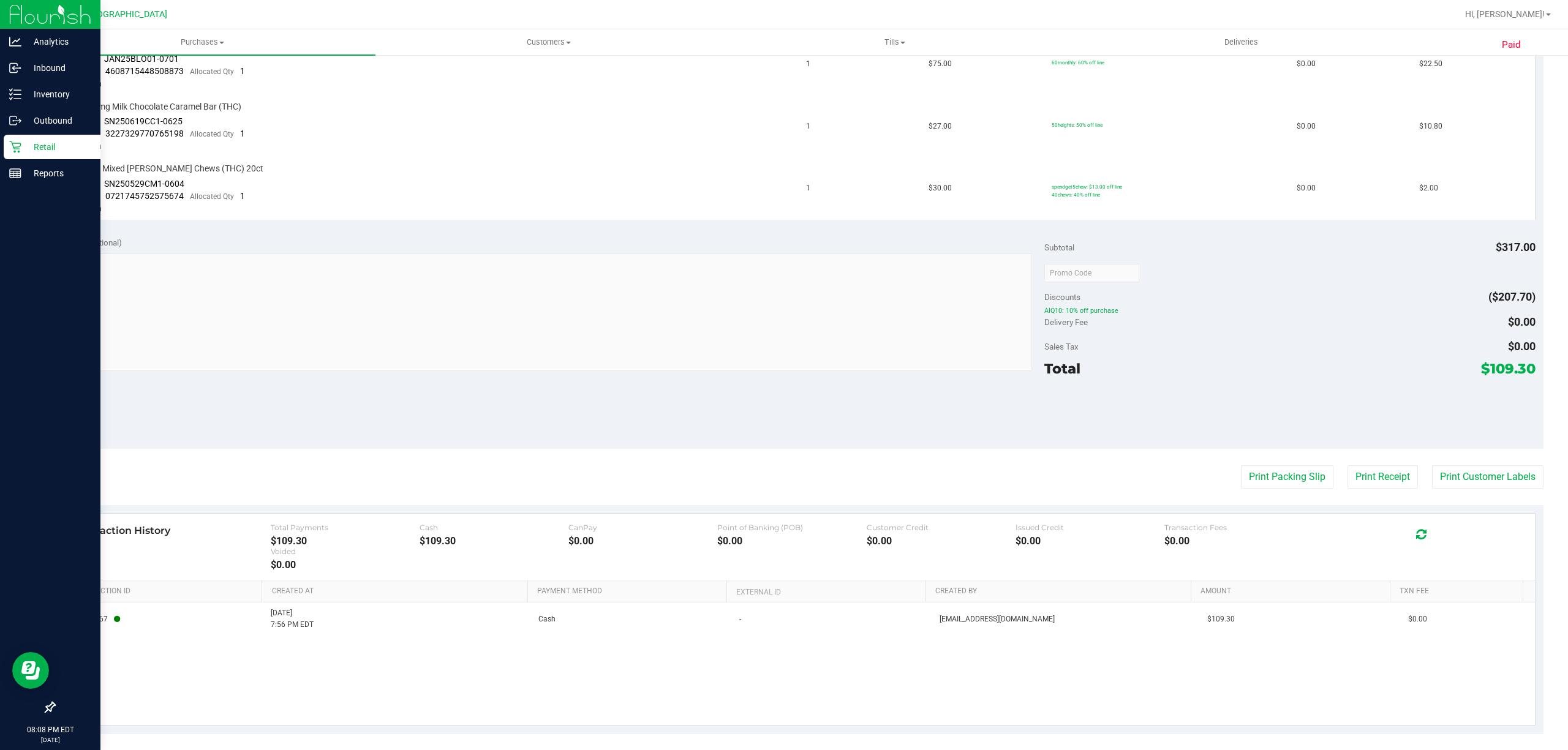
click at [10, 153] on div "Retail" at bounding box center [52, 147] width 97 height 24
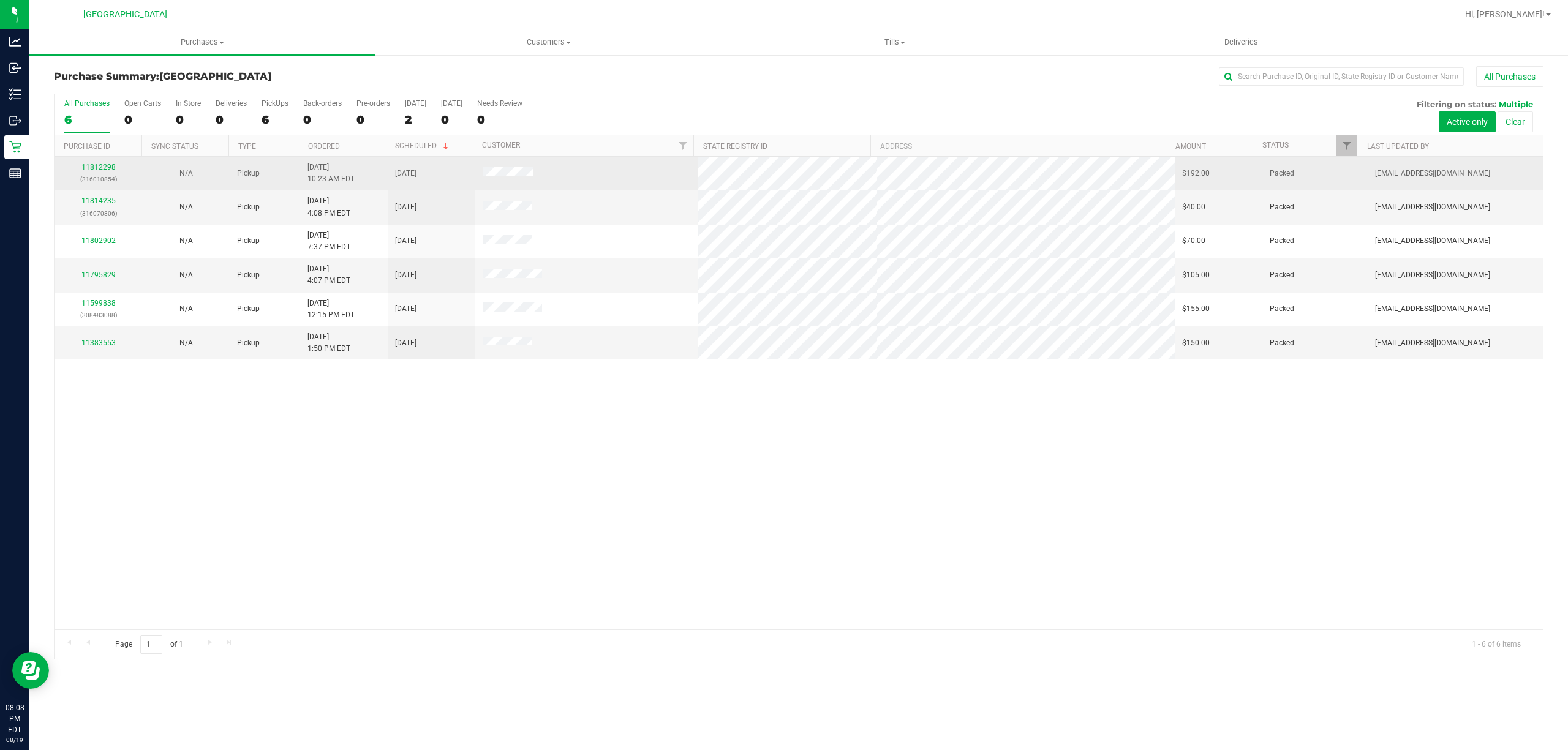
click at [98, 173] on div "11812298 (316010854)" at bounding box center [98, 173] width 73 height 23
click at [96, 172] on div "11812298 (316010854)" at bounding box center [98, 173] width 73 height 23
click at [96, 165] on link "11812298" at bounding box center [98, 167] width 34 height 9
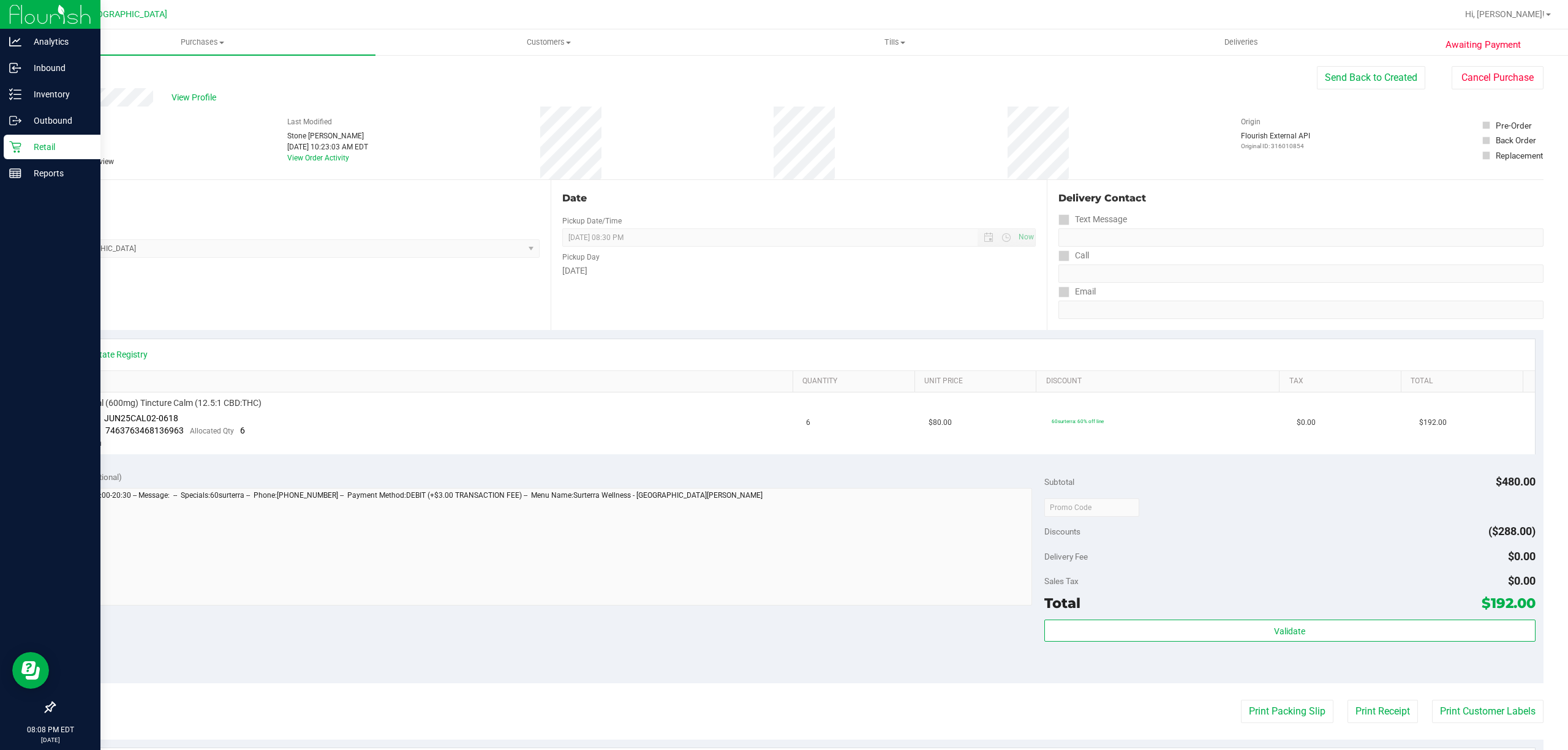
click at [16, 144] on icon at bounding box center [15, 147] width 13 height 13
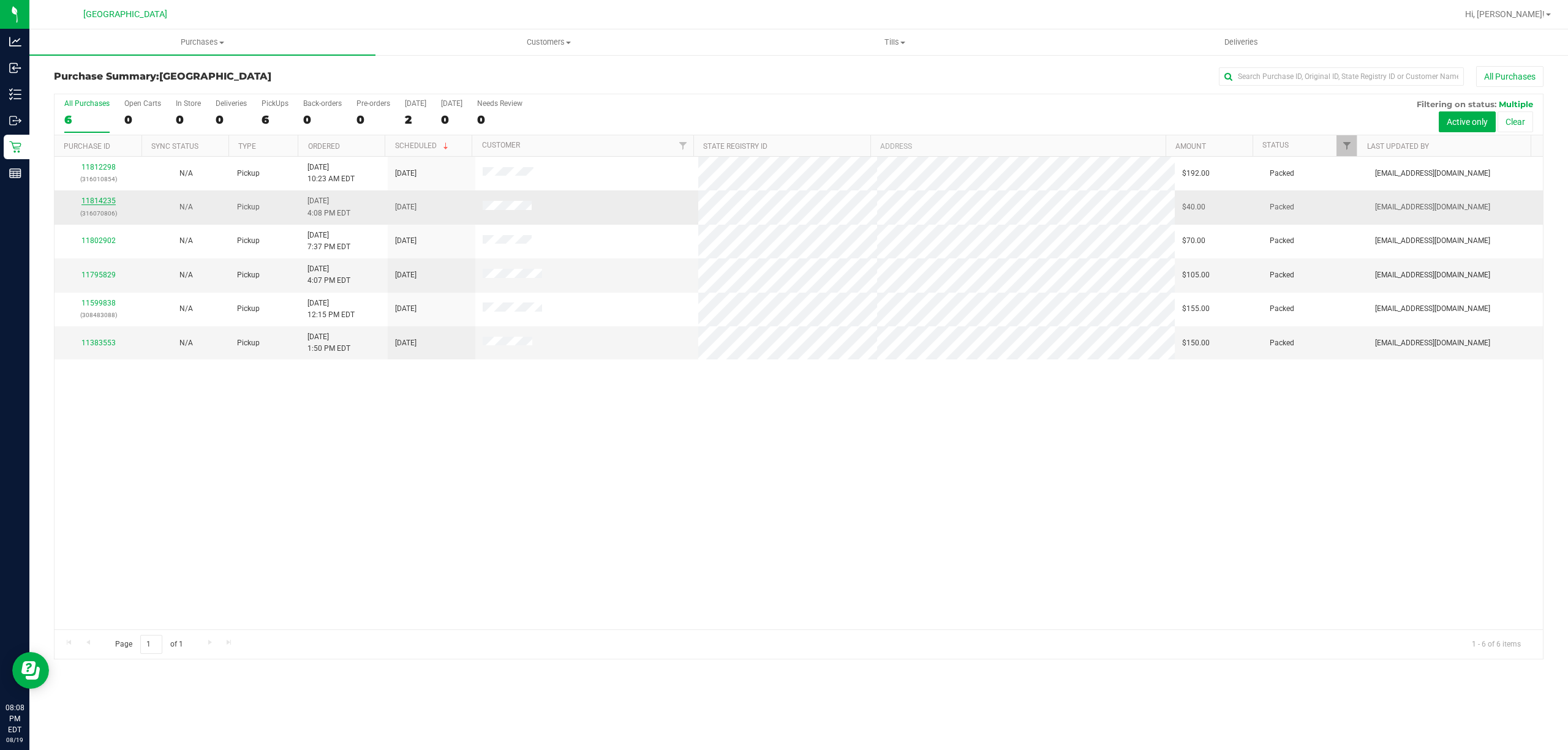
click at [111, 201] on link "11814235" at bounding box center [98, 201] width 34 height 9
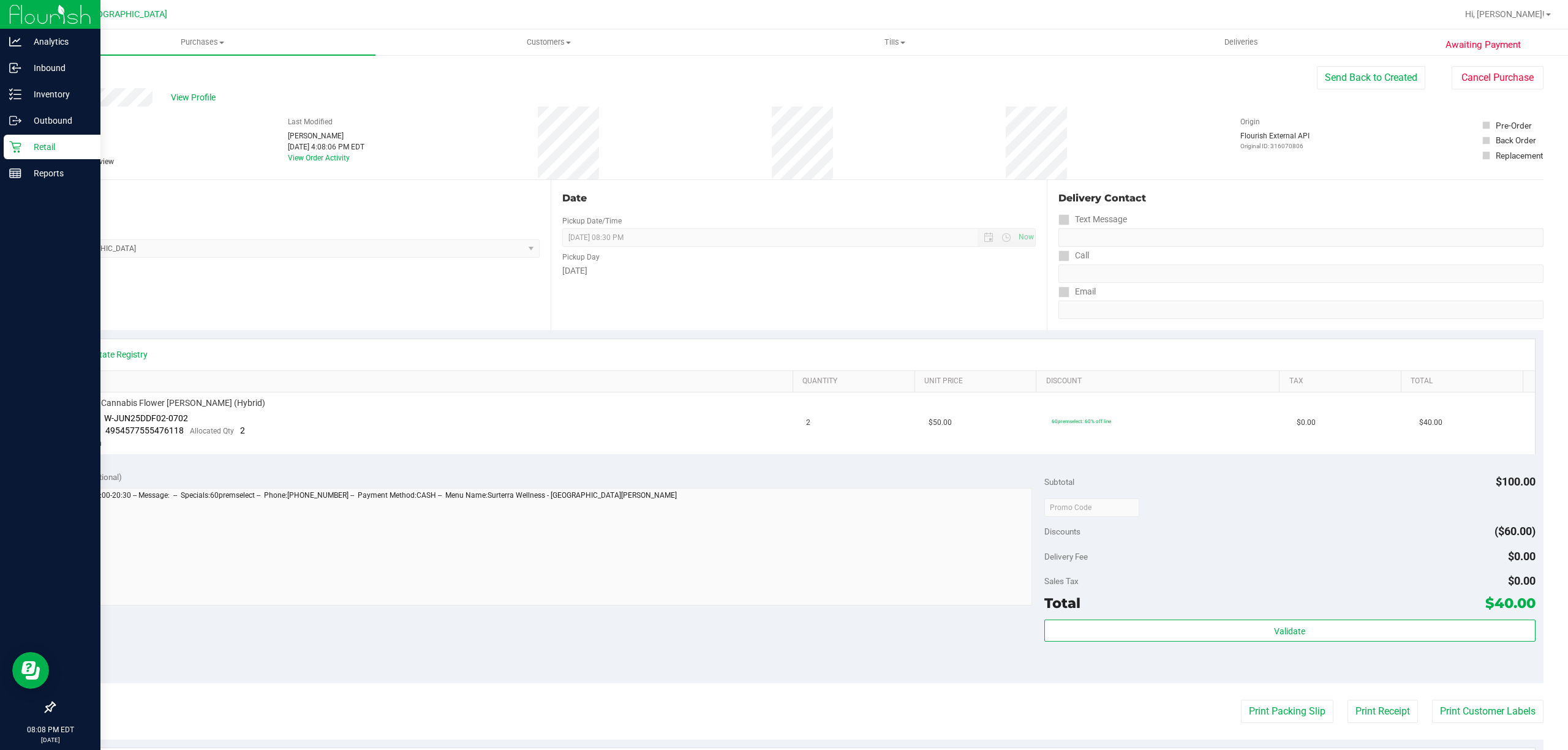
click at [25, 145] on p "Retail" at bounding box center [58, 147] width 73 height 15
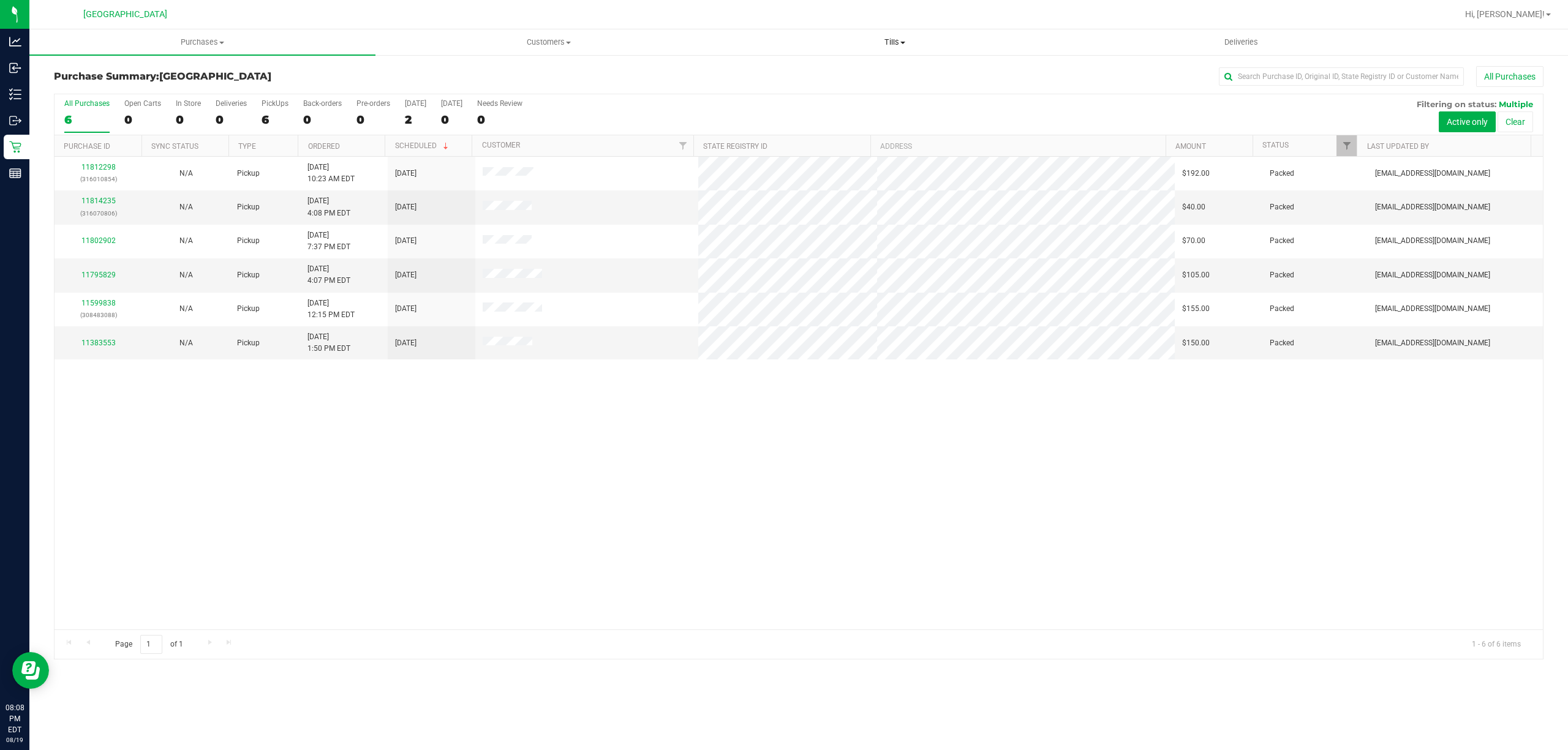
click at [888, 47] on span "Tills" at bounding box center [894, 42] width 345 height 11
click at [831, 70] on li "Manage tills" at bounding box center [894, 74] width 346 height 15
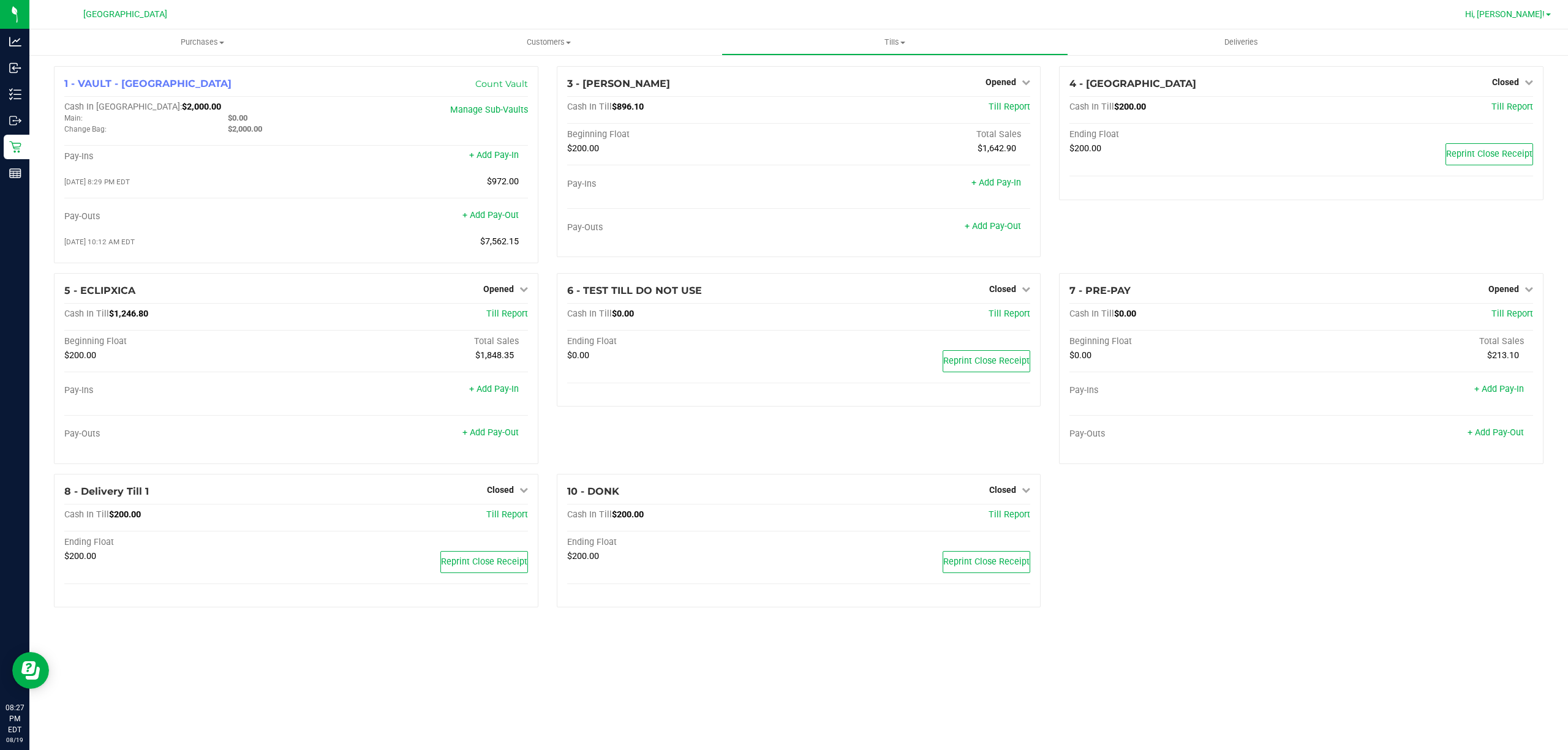
click at [1544, 13] on span "Hi, [PERSON_NAME]!" at bounding box center [1505, 13] width 80 height 10
click at [1512, 111] on span "Sign Out" at bounding box center [1504, 108] width 36 height 13
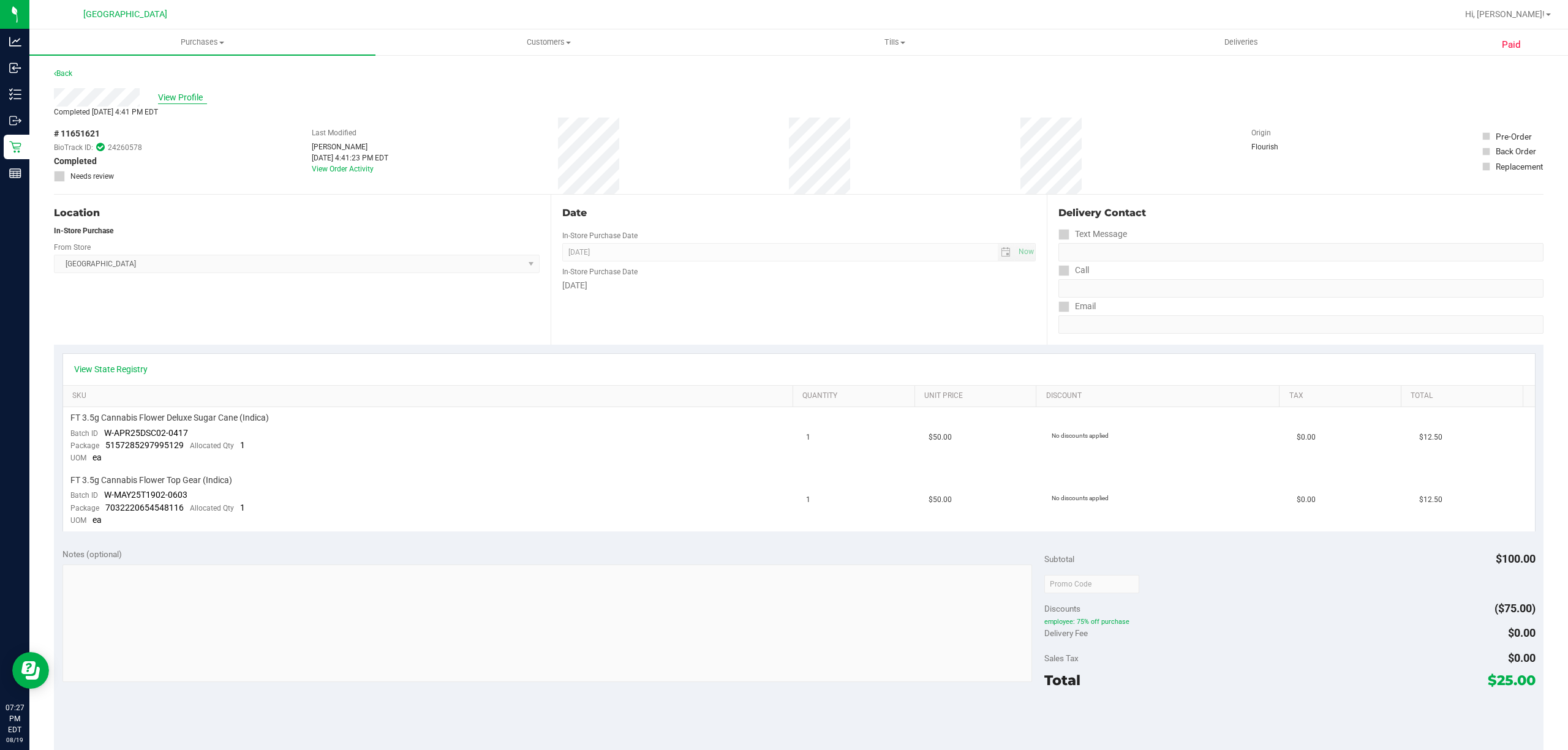
click at [179, 101] on span "View Profile" at bounding box center [182, 97] width 49 height 13
